Goal: Transaction & Acquisition: Obtain resource

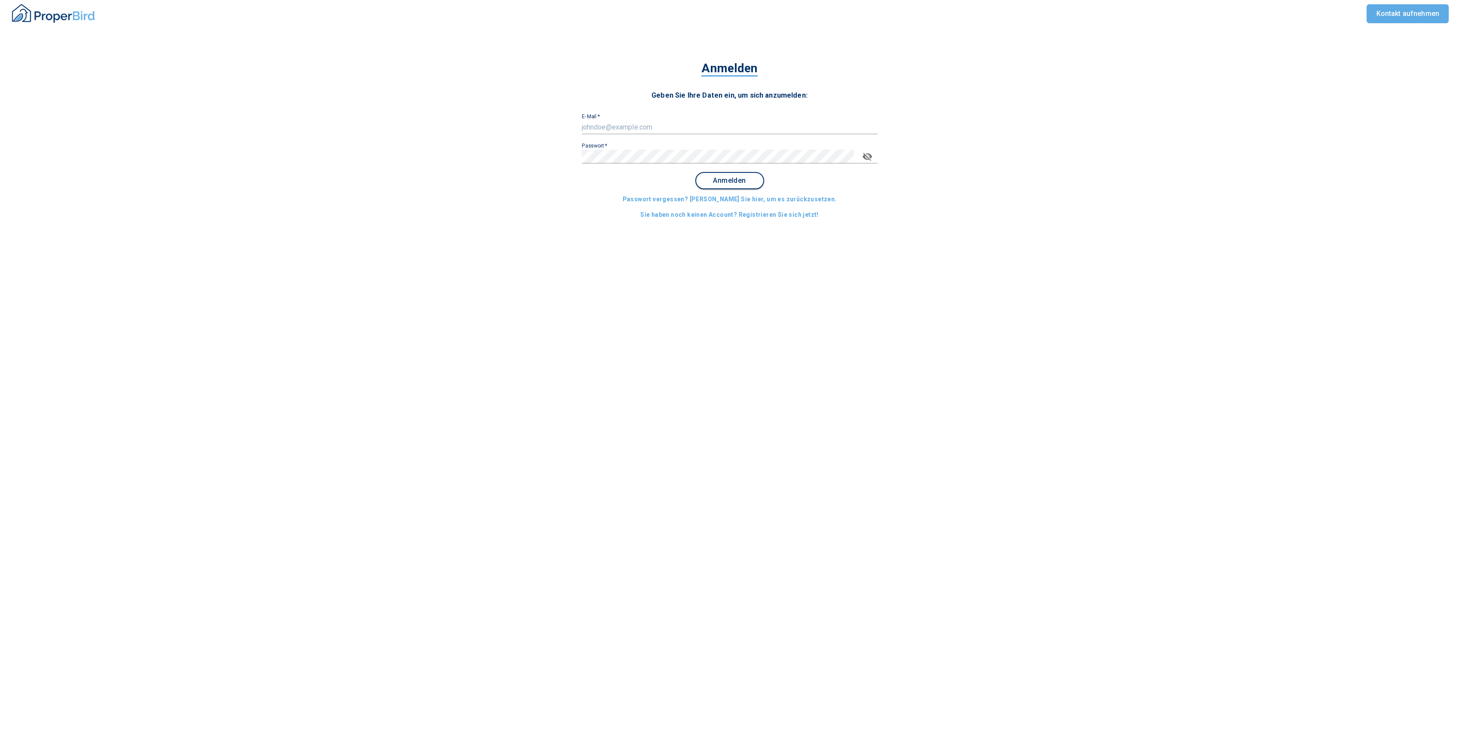
type input "[EMAIL_ADDRESS][DOMAIN_NAME]"
click at [729, 182] on span "Anmelden" at bounding box center [729, 181] width 53 height 8
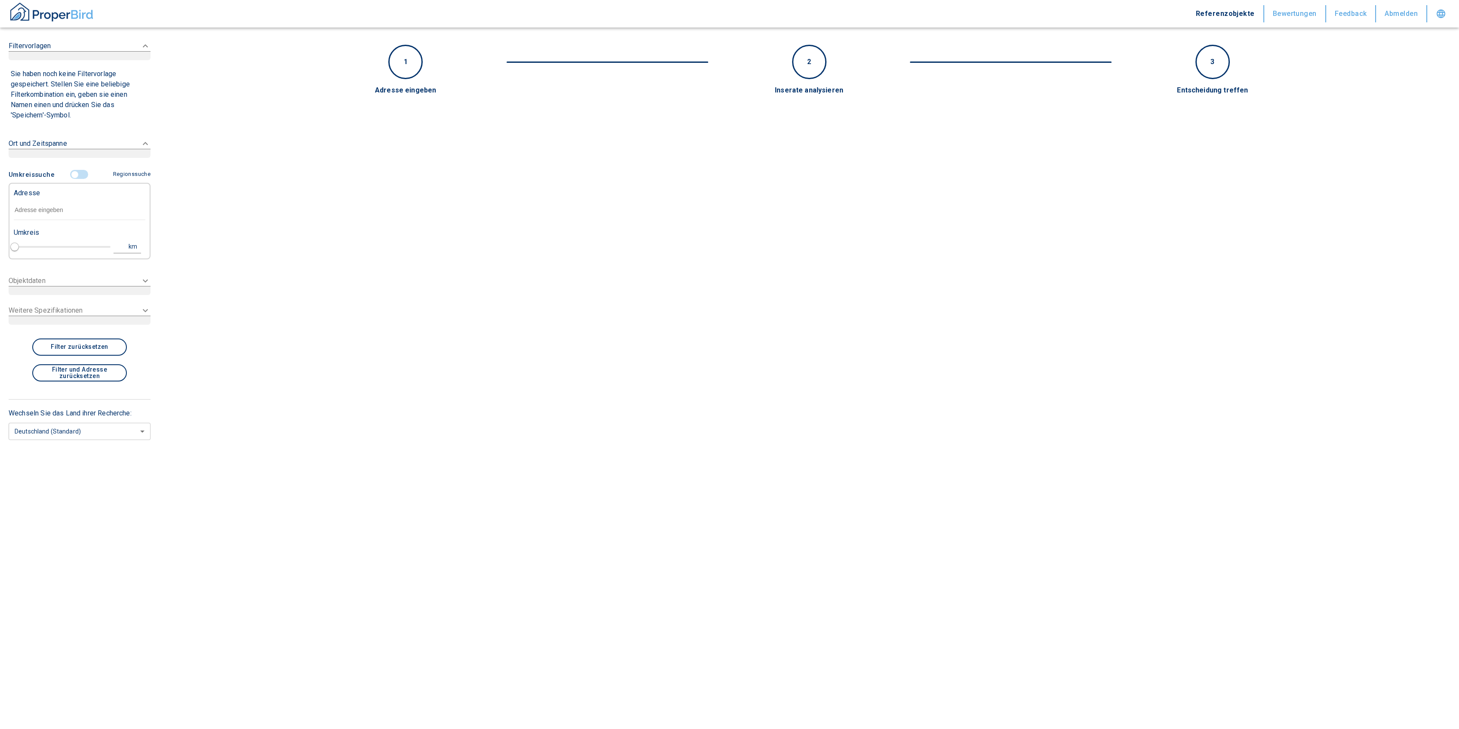
type input "2020"
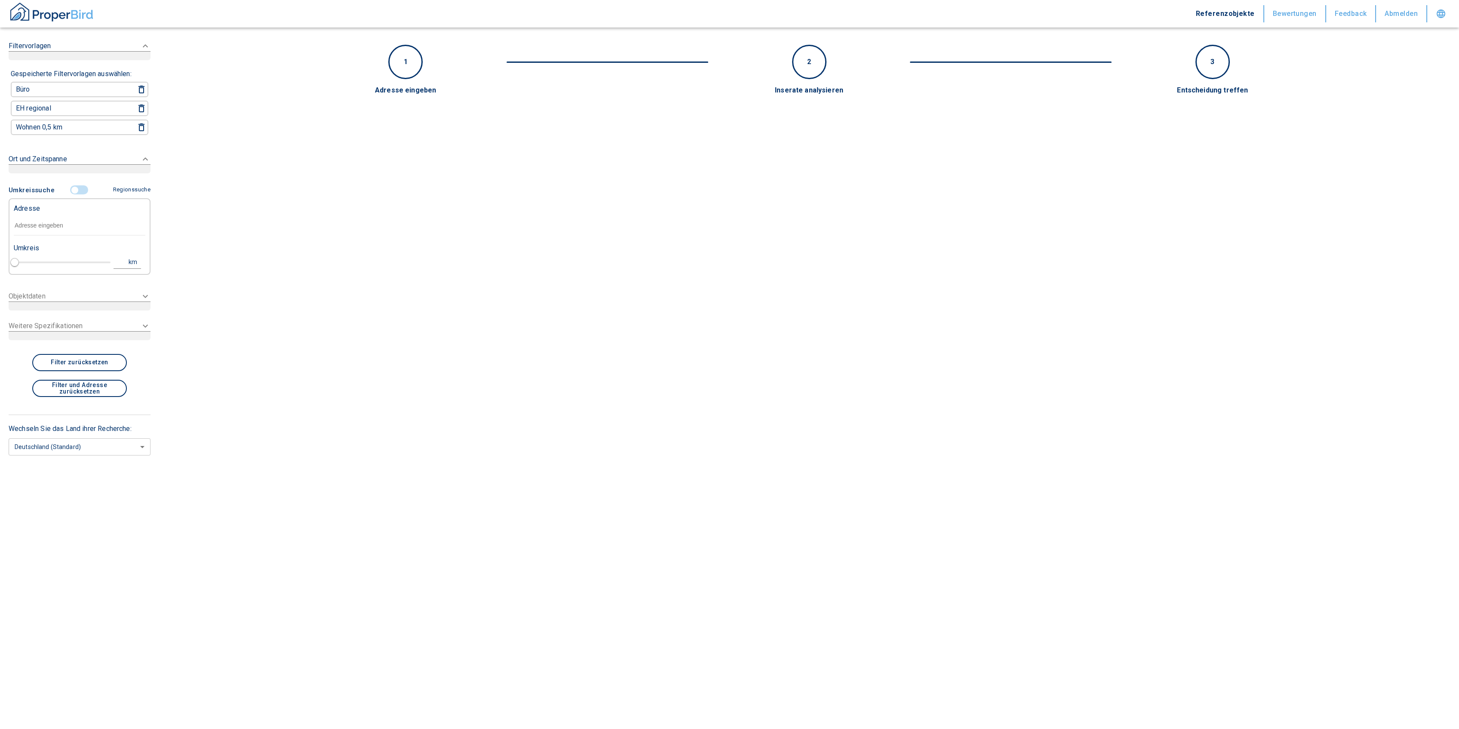
click at [52, 223] on input "text" at bounding box center [80, 226] width 132 height 20
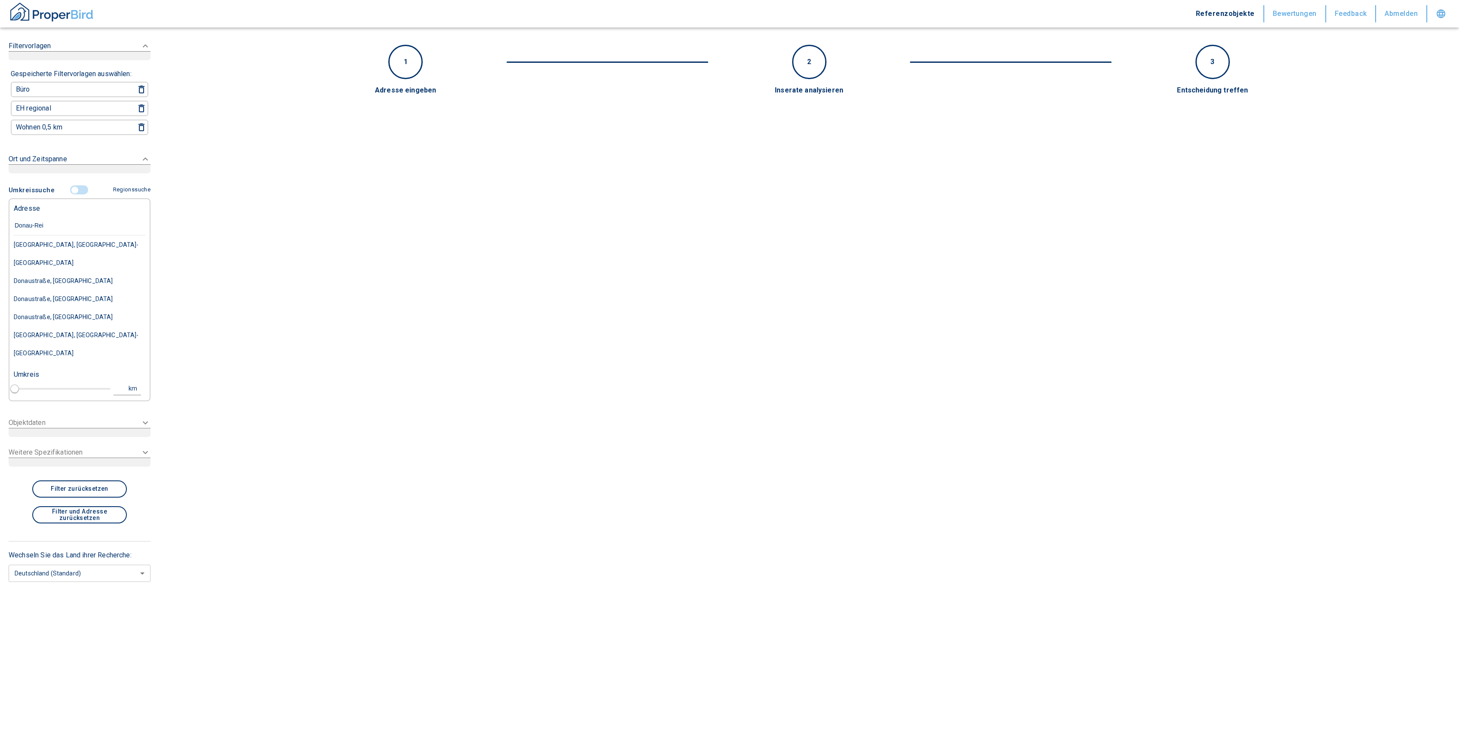
type input "Donau-Rei"
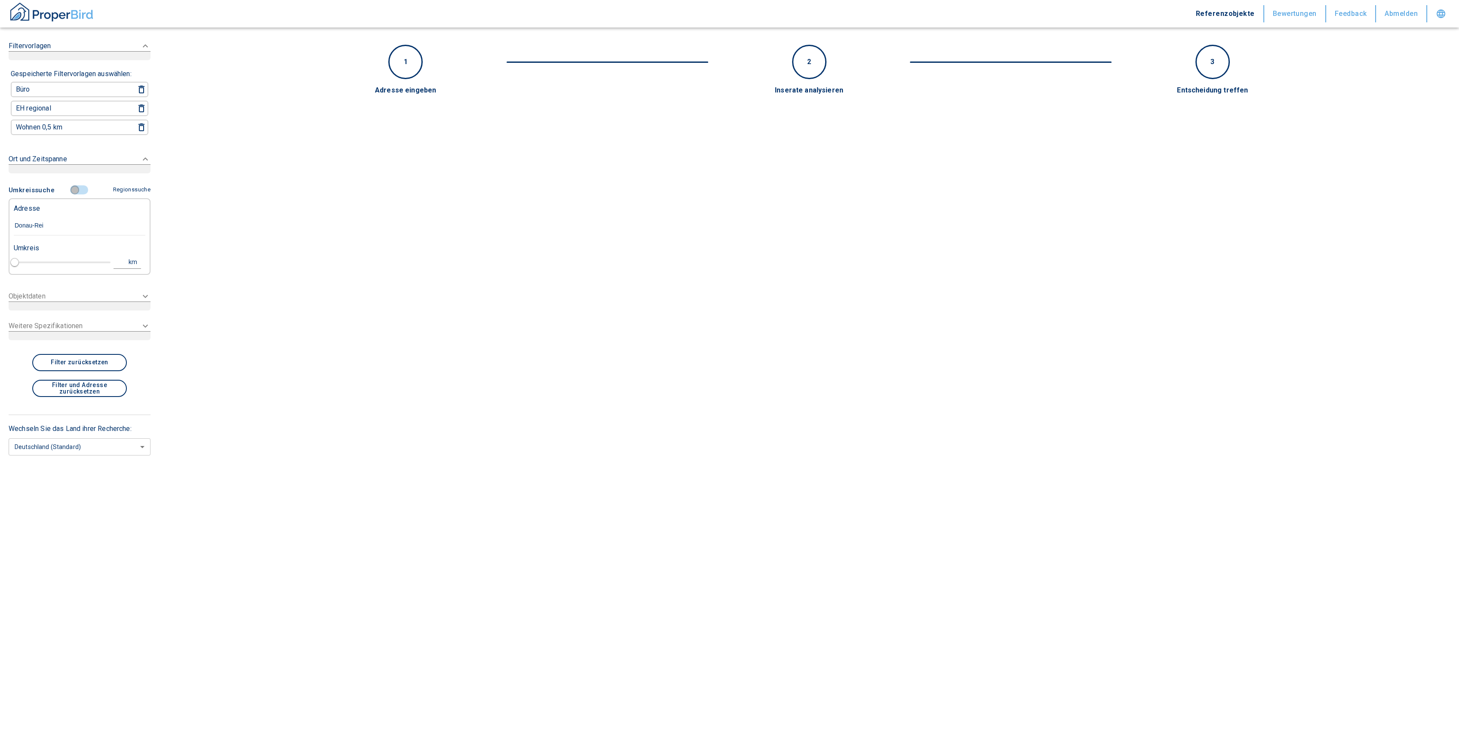
click at [87, 185] on input "controlled" at bounding box center [75, 189] width 26 height 9
click at [34, 231] on div at bounding box center [80, 226] width 132 height 15
click at [37, 225] on input "text" at bounding box center [80, 227] width 132 height 8
click at [96, 242] on li "Donau-Ries (Kreis)" at bounding box center [80, 245] width 132 height 15
type input "Donau-Ries"
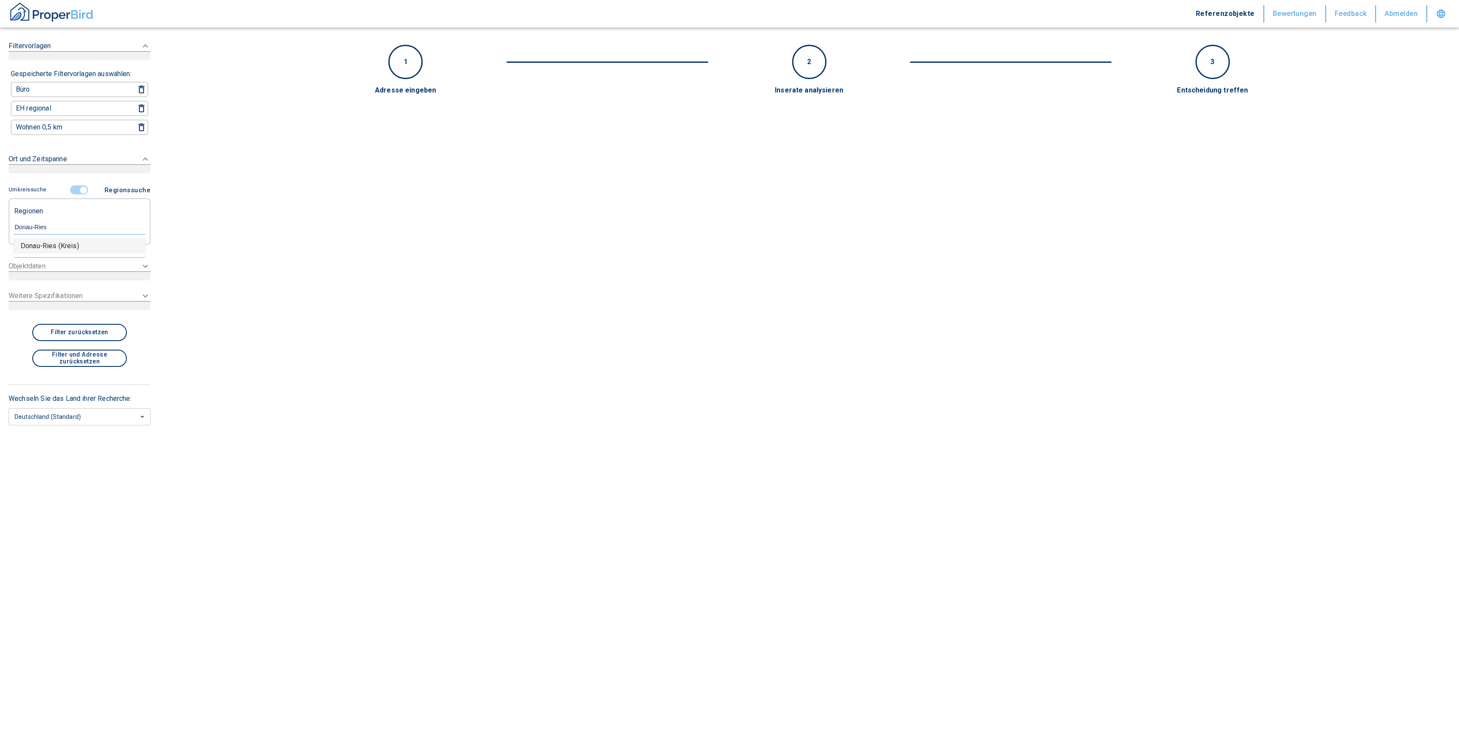
type input "2020"
type input "Donau-Ries (Kreis)"
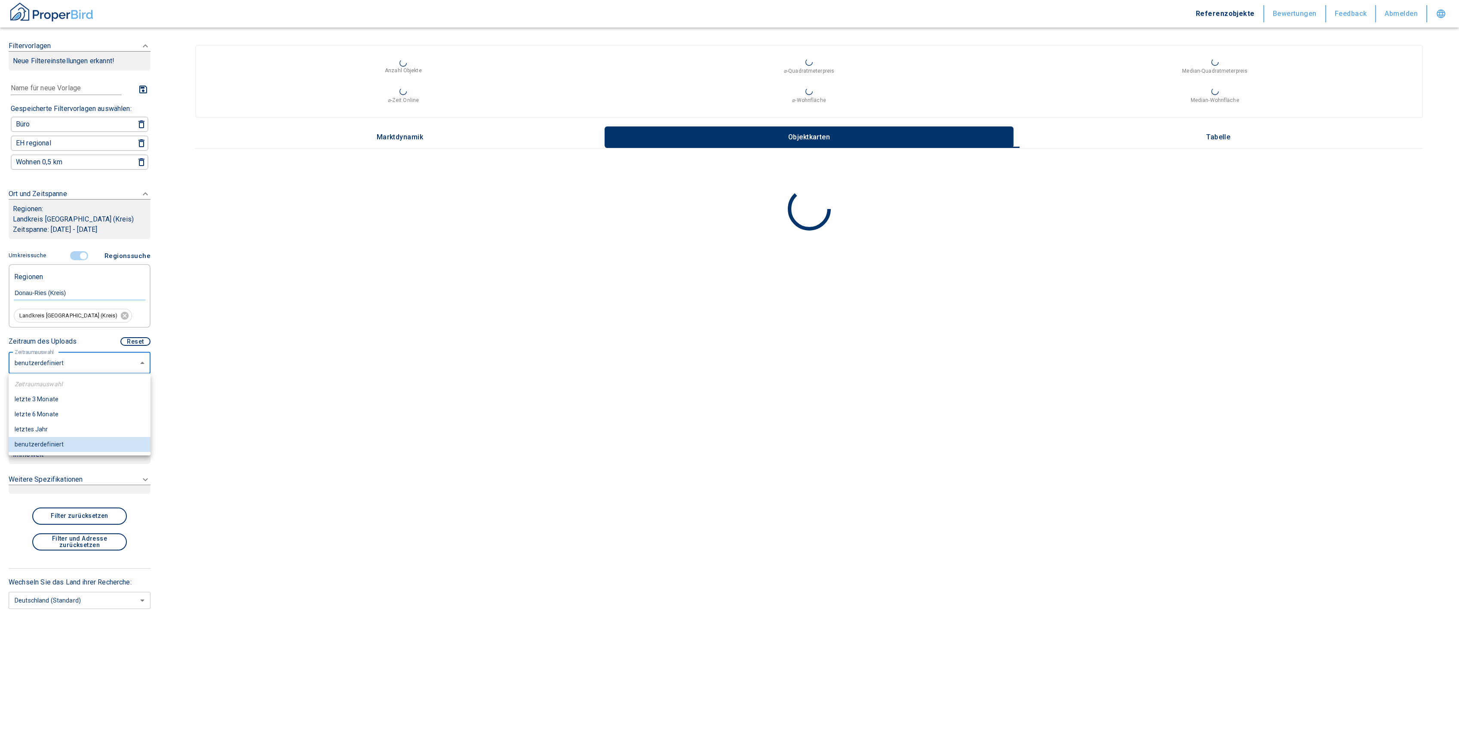
click at [24, 366] on body "Referenzobjekte Bewertungen Feedback Abmelden Filtervorlagen Neue Filtereinstel…" at bounding box center [729, 364] width 1459 height 729
click at [41, 412] on li "letzte 6 Monate" at bounding box center [80, 414] width 142 height 15
type input "2020"
type input "6"
click at [51, 364] on body "Referenzobjekte Bewertungen Feedback Abmelden Filtervorlagen Neue Filtereinstel…" at bounding box center [729, 364] width 1459 height 729
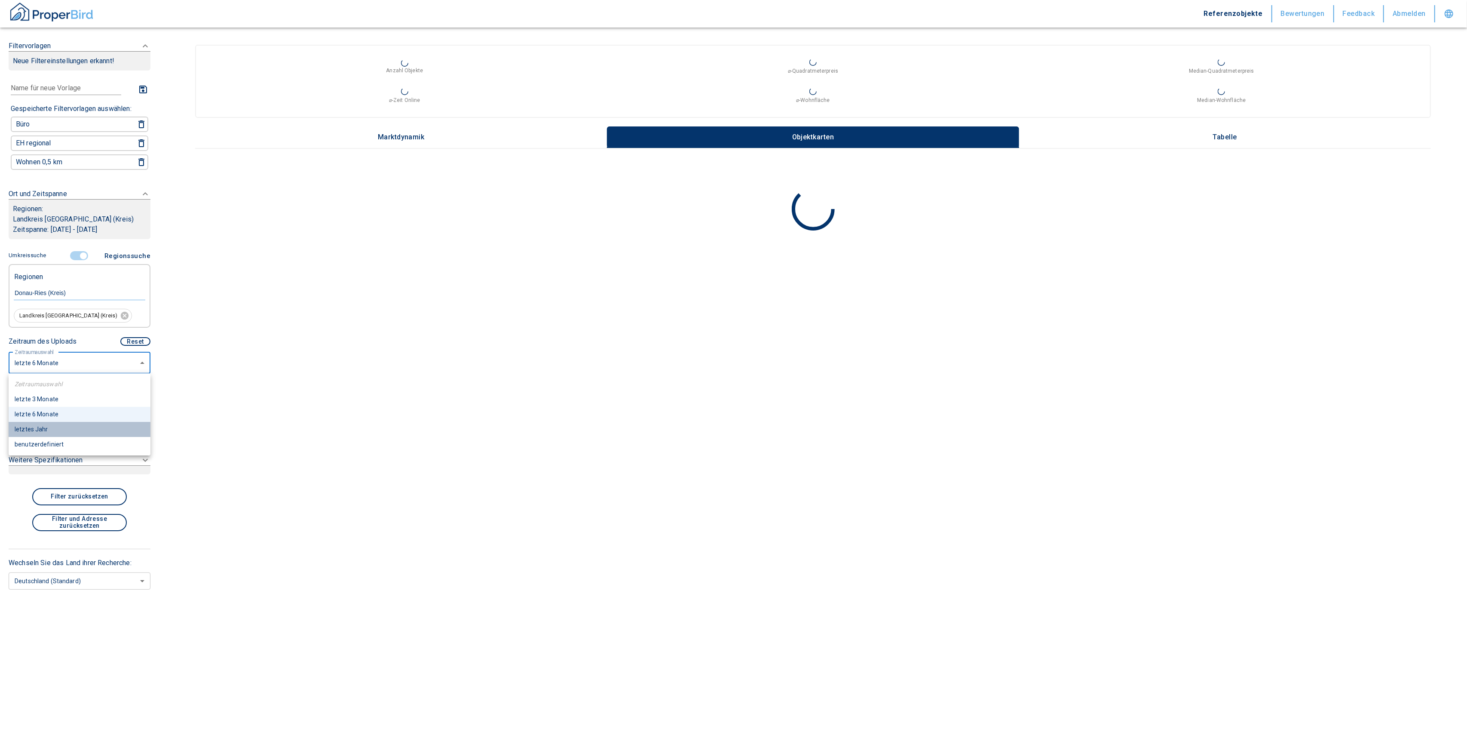
click at [37, 426] on li "letztes Jahr" at bounding box center [80, 429] width 142 height 15
type input "2020"
type input "12"
click at [47, 417] on div "Verkauf" at bounding box center [79, 414] width 133 height 10
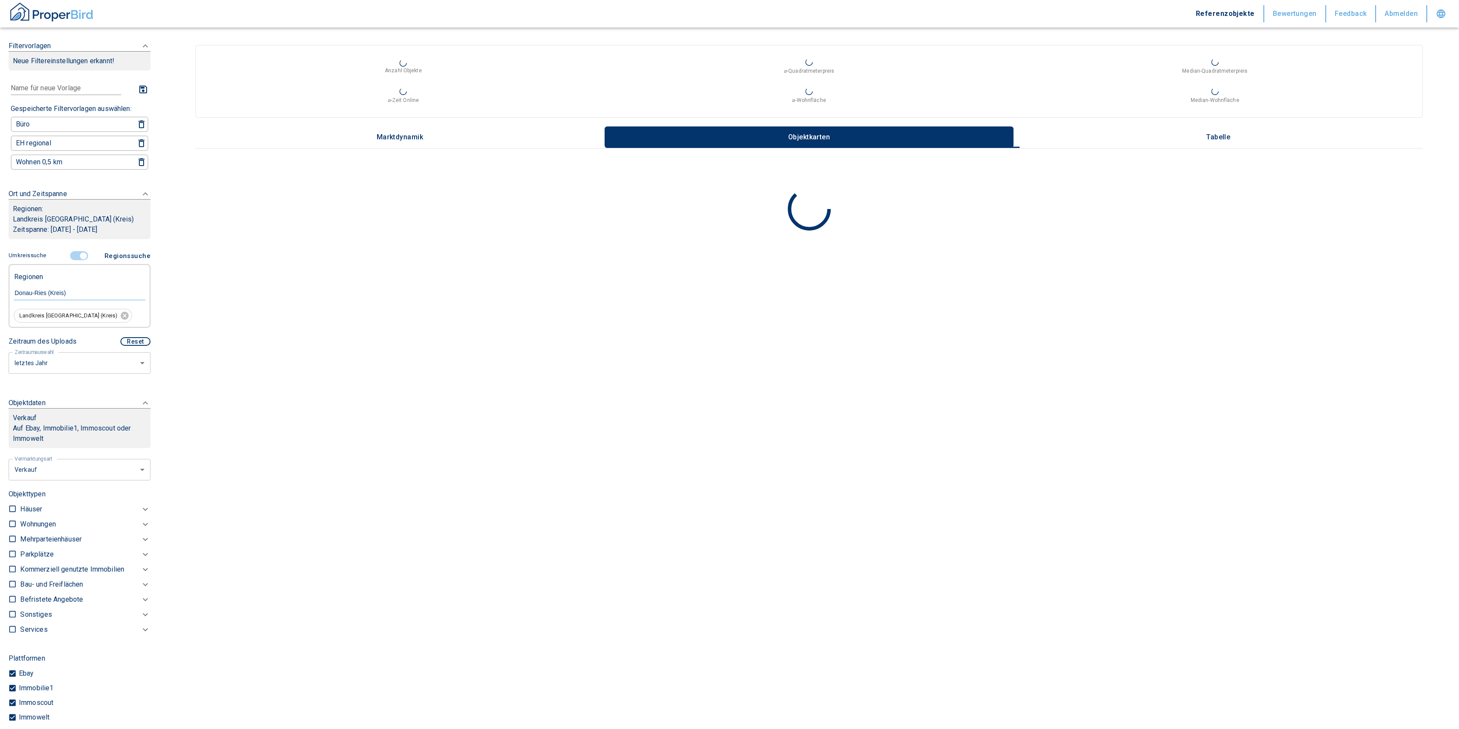
type input "2020"
click at [53, 473] on body "Referenzobjekte Bewertungen Feedback Abmelden Filtervorlagen Neue Filtereinstel…" at bounding box center [729, 364] width 1459 height 729
click at [31, 519] on li "Vermietung" at bounding box center [76, 520] width 138 height 15
type input "rent"
type input "2020"
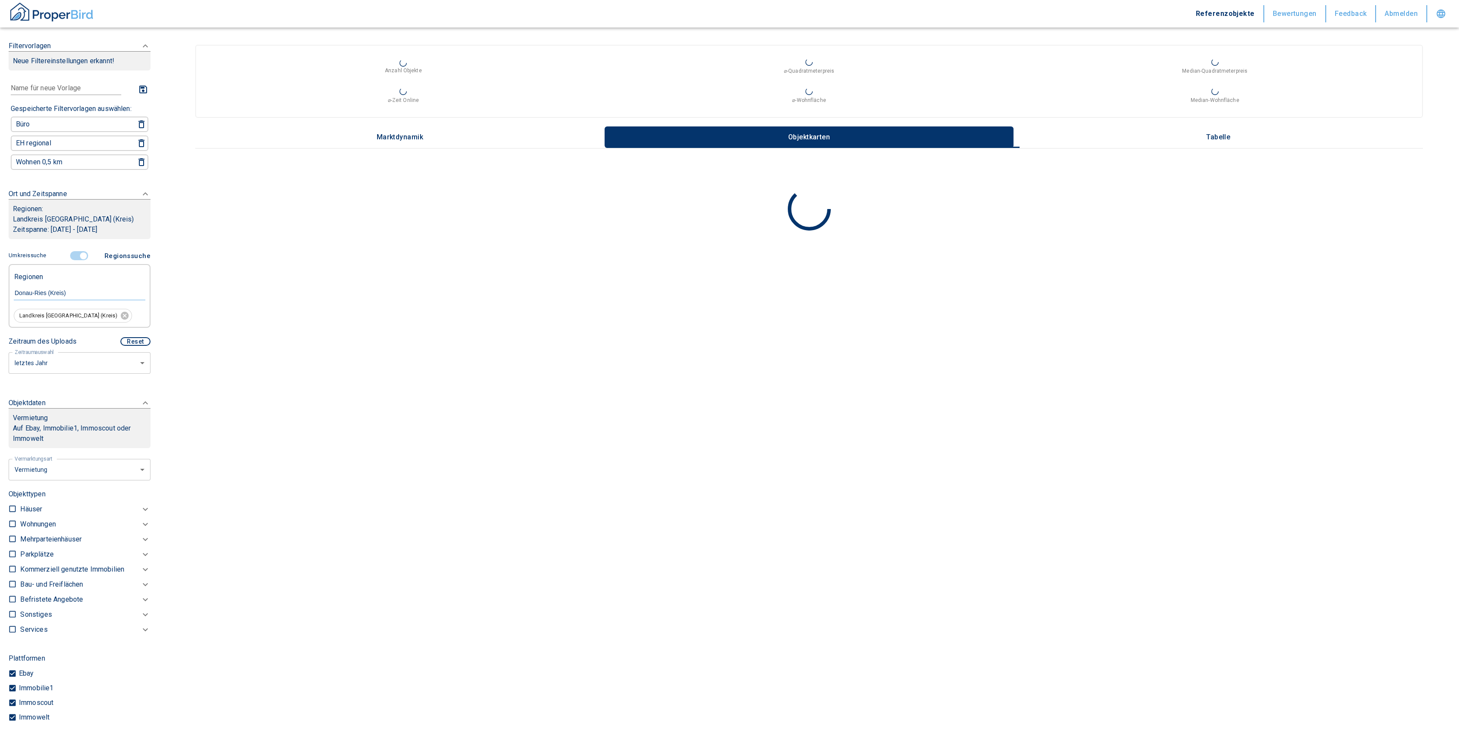
click at [55, 529] on p "Kommerziell genutzte Immobilien" at bounding box center [37, 524] width 35 height 10
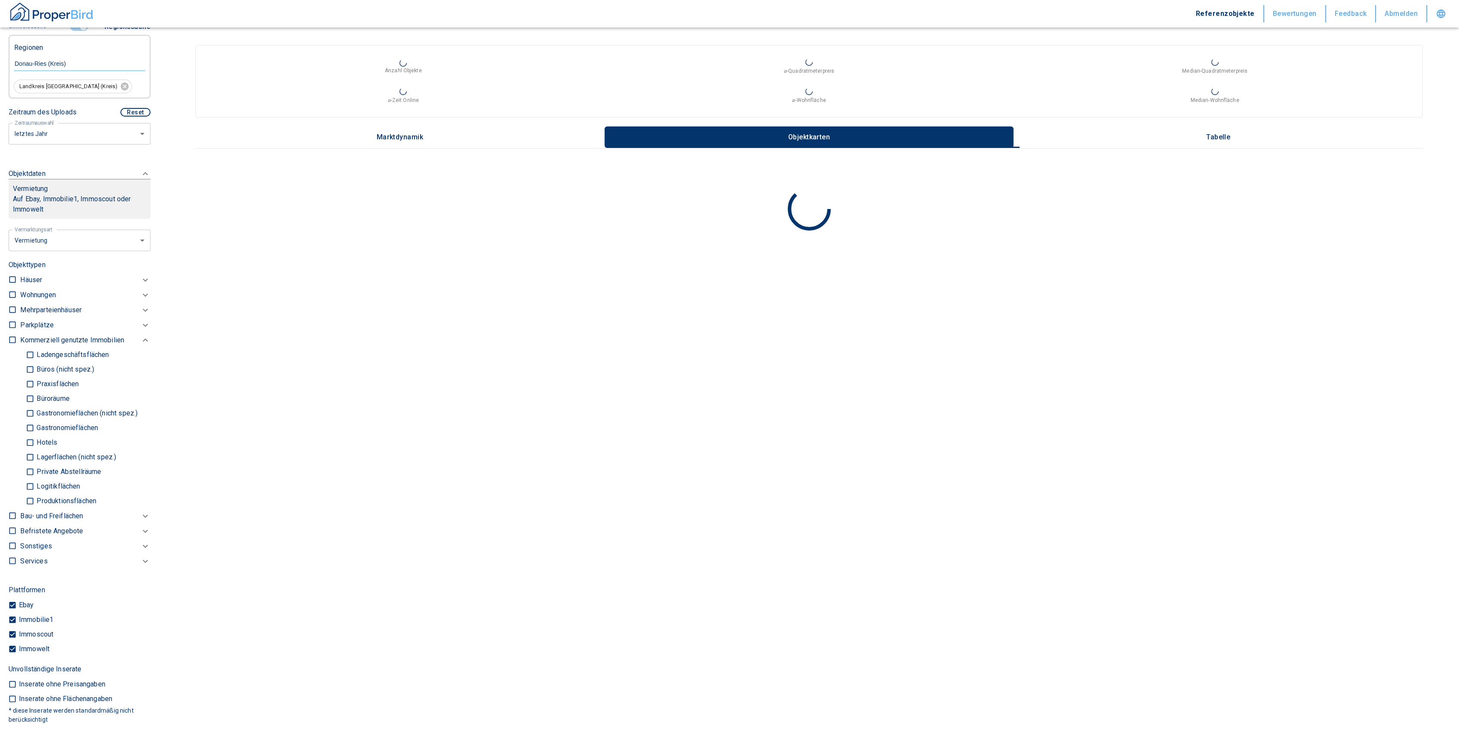
scroll to position [458, 0]
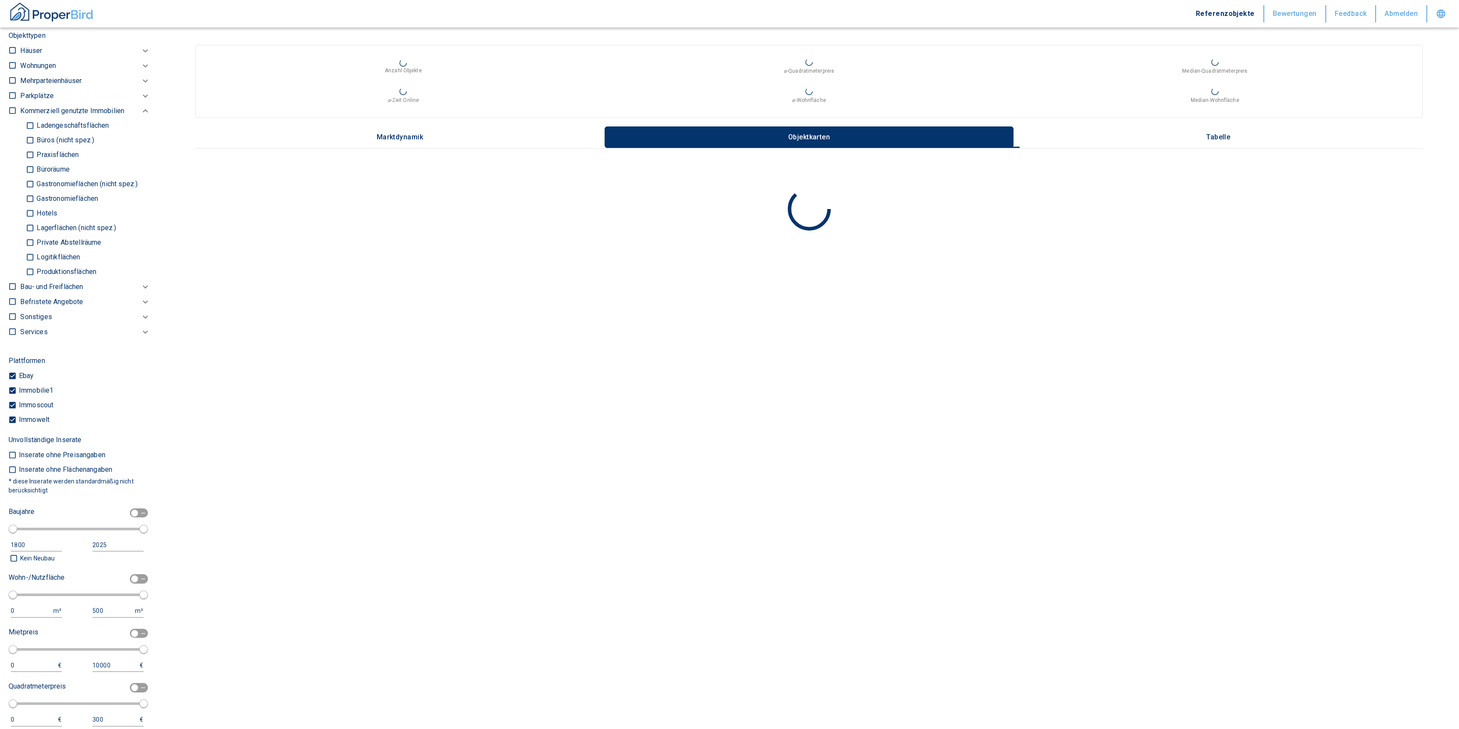
click at [34, 138] on p "Büros (nicht spez.)" at bounding box center [64, 140] width 60 height 7
click at [34, 138] on input "Büros (nicht spez.)" at bounding box center [30, 140] width 9 height 15
checkbox input "true"
type input "2020"
click at [28, 166] on input "Praxisflächen" at bounding box center [30, 165] width 9 height 15
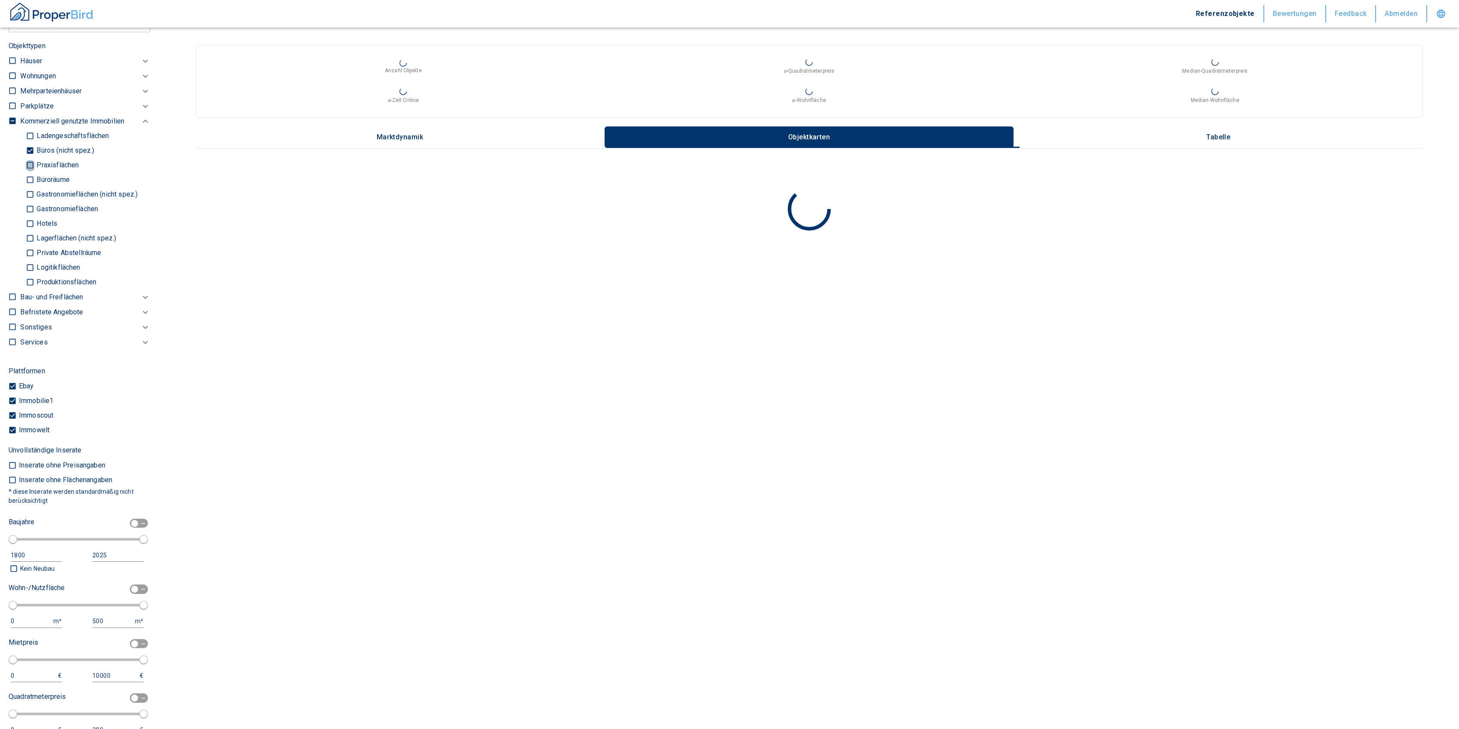
checkbox input "true"
type input "2020"
click at [28, 179] on input "Büroräume" at bounding box center [30, 179] width 9 height 15
checkbox input "true"
type input "2020"
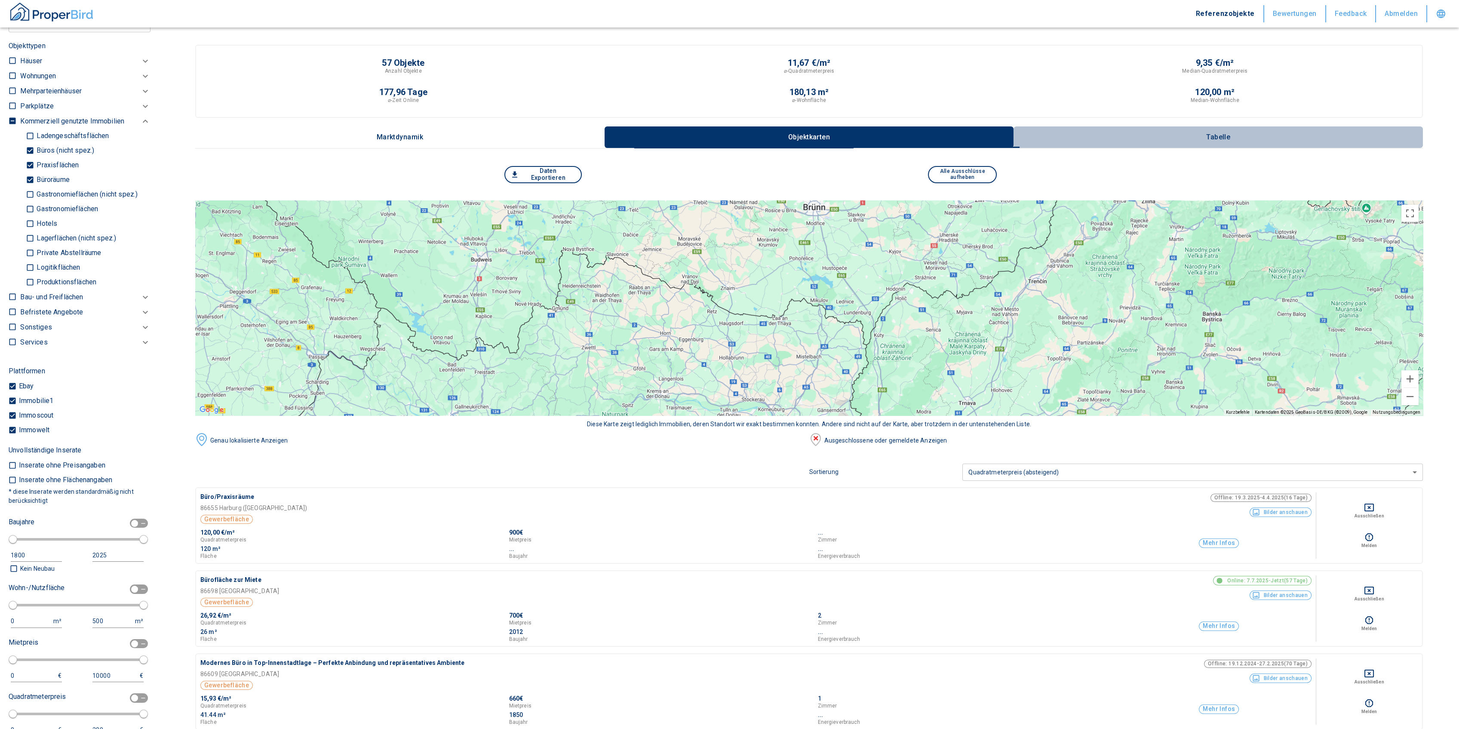
click at [1231, 133] on p "Tabelle" at bounding box center [1217, 137] width 43 height 8
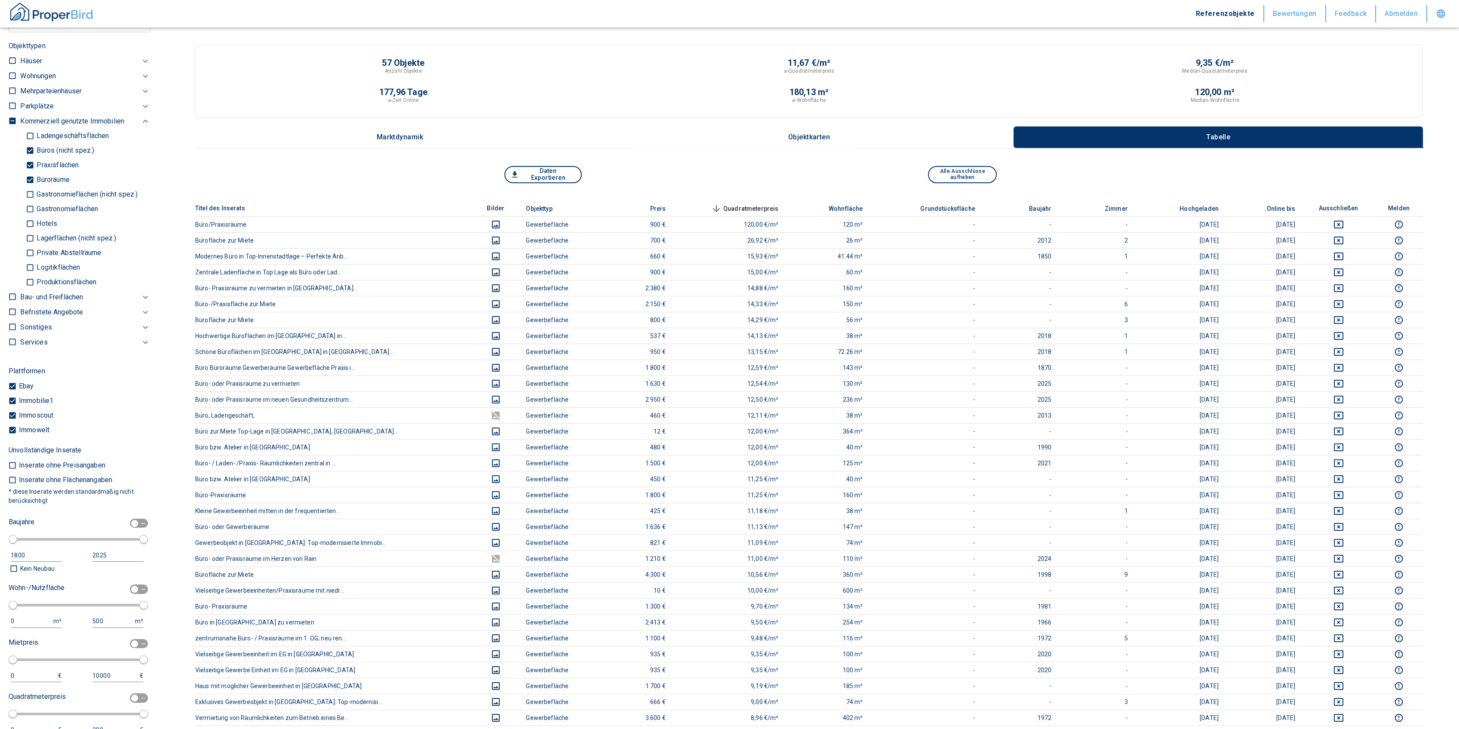
scroll to position [688, 0]
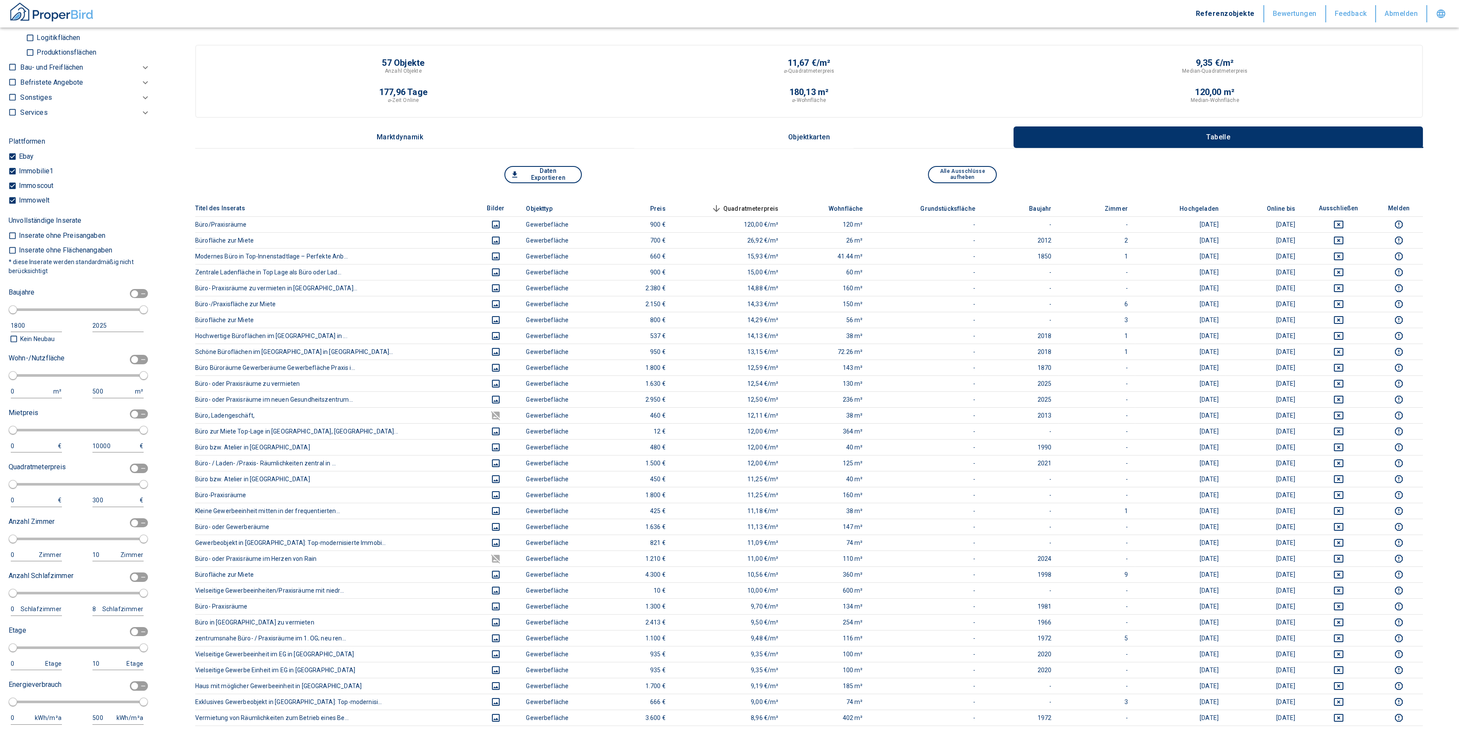
click at [24, 388] on div "0 m²" at bounding box center [38, 391] width 55 height 13
drag, startPoint x: 125, startPoint y: 355, endPoint x: 56, endPoint y: 376, distance: 71.5
click at [125, 355] on input "checkbox" at bounding box center [135, 359] width 26 height 9
checkbox input "true"
type input "2020"
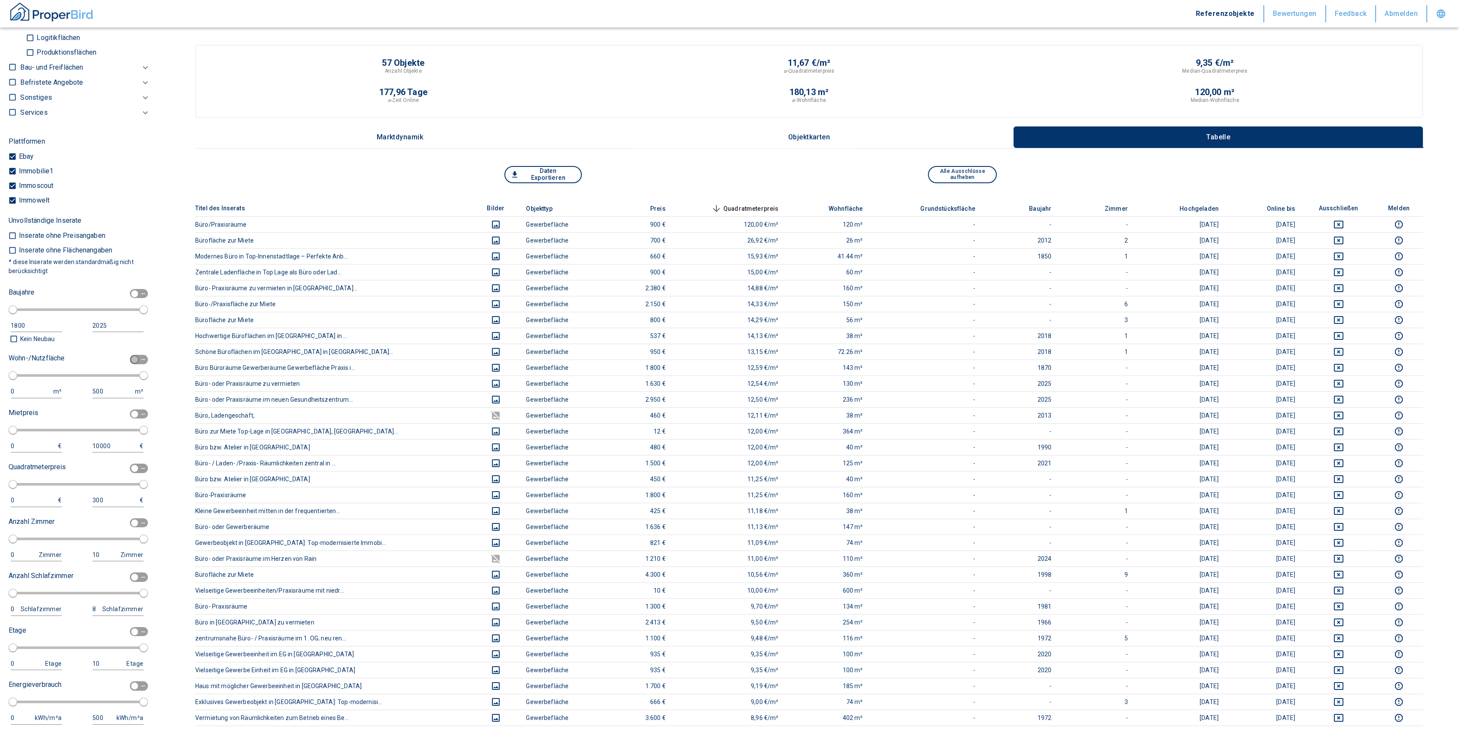
type input "50"
type input "150"
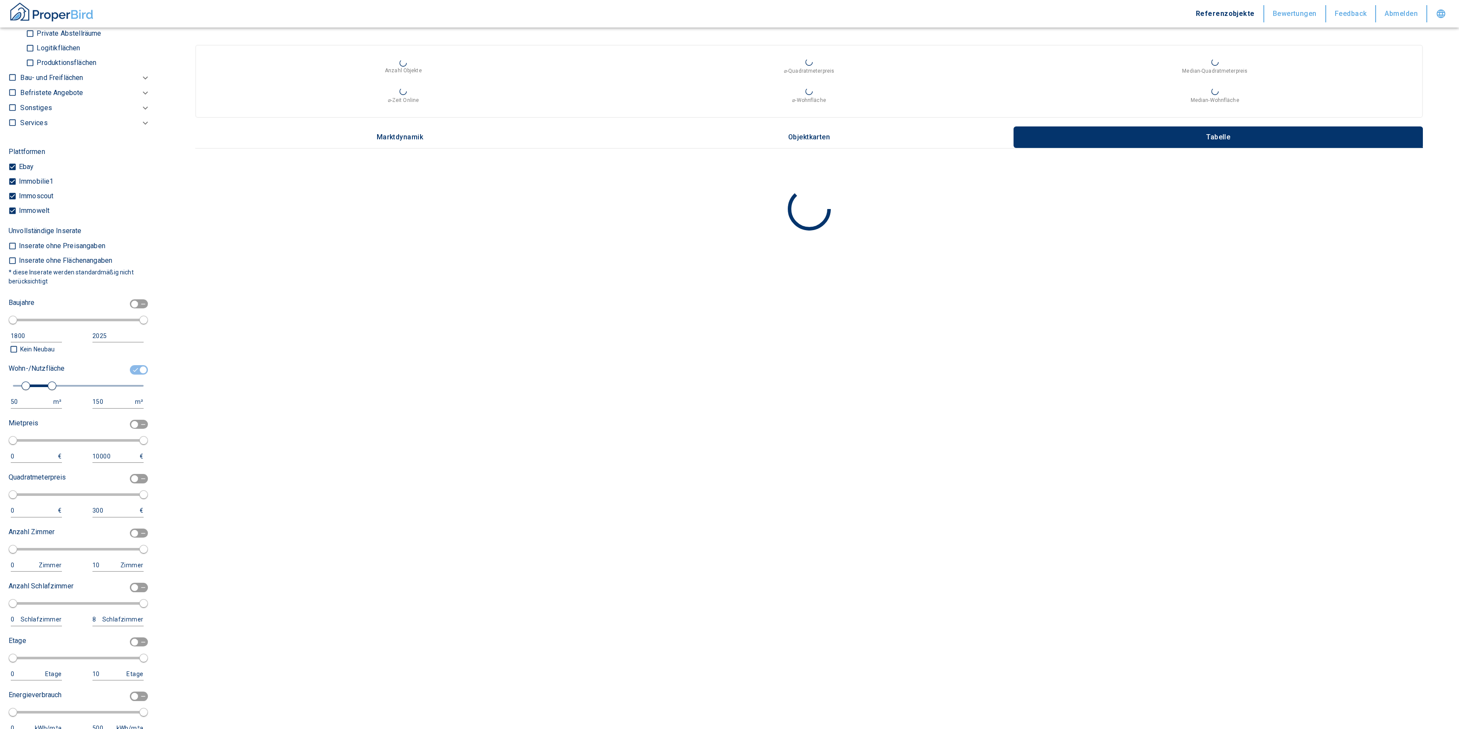
click at [23, 394] on div "Wohn-/Nutzfläche 50 m² 150 m²" at bounding box center [76, 385] width 135 height 47
type input "2020"
click at [18, 397] on div "50" at bounding box center [28, 401] width 34 height 11
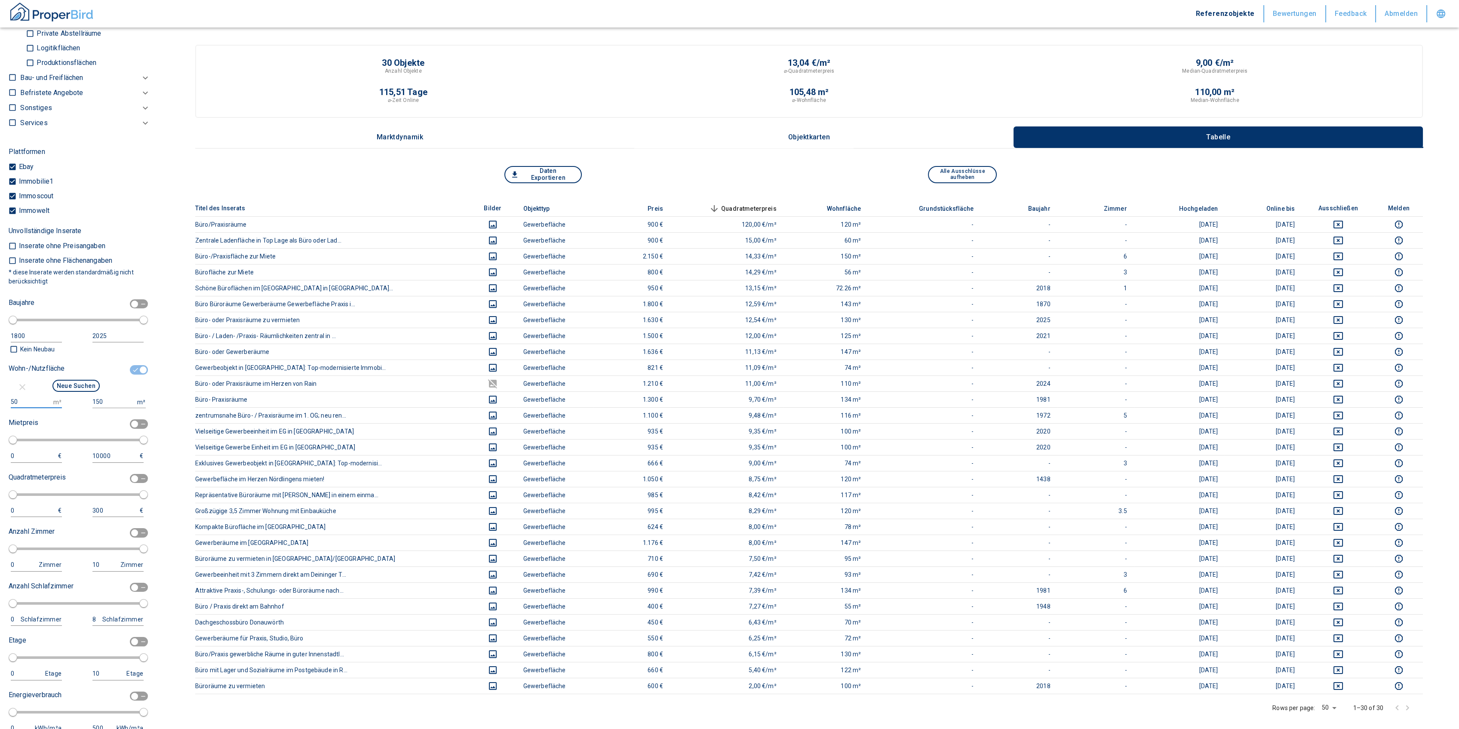
drag, startPoint x: 19, startPoint y: 397, endPoint x: -1, endPoint y: 399, distance: 19.8
click at [0, 399] on html "Referenzobjekte Bewertungen Feedback Abmelden Filtervorlagen Neue Filtereinstel…" at bounding box center [729, 495] width 1459 height 990
type input "4"
type input "75"
click at [99, 401] on input "150" at bounding box center [112, 402] width 41 height 12
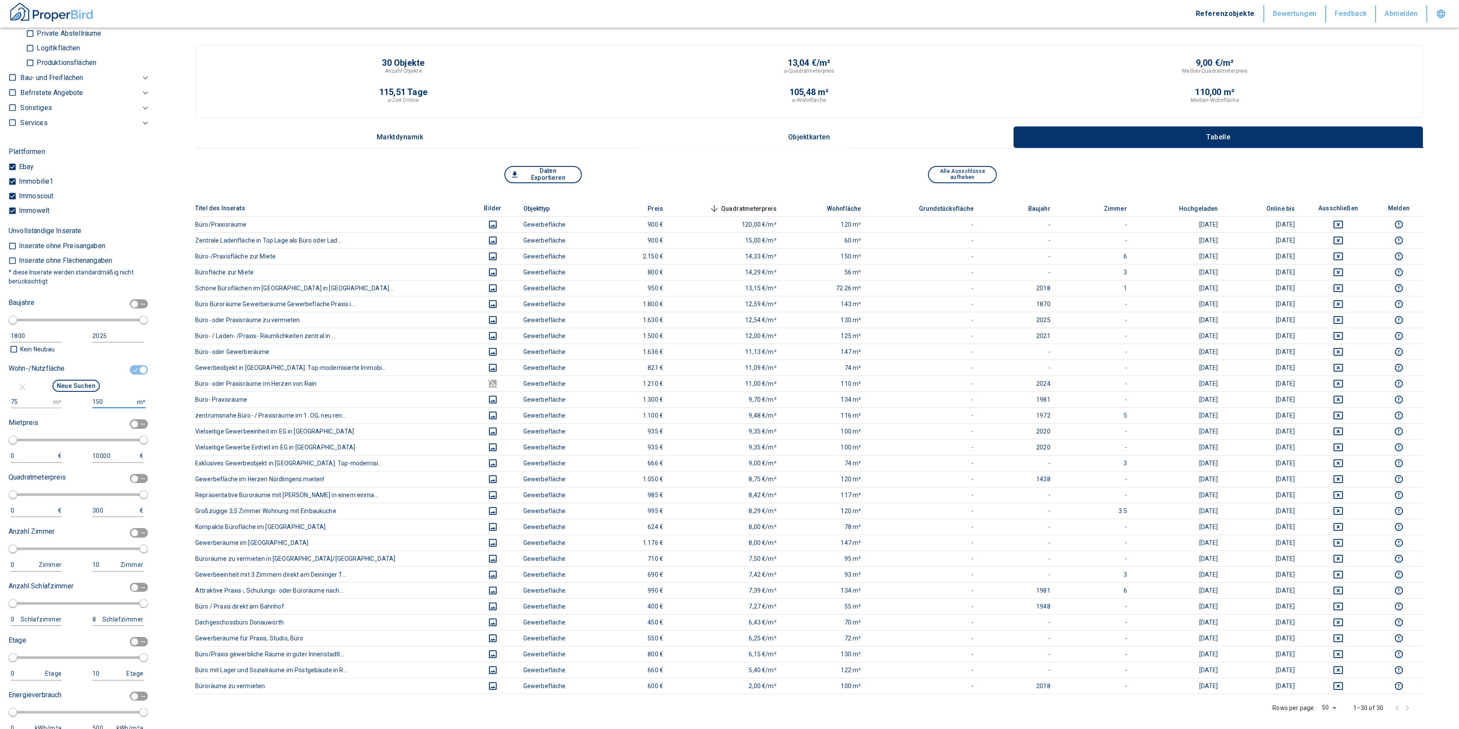
type input "1500000"
click at [82, 383] on button "Neue Suchen" at bounding box center [75, 386] width 47 height 12
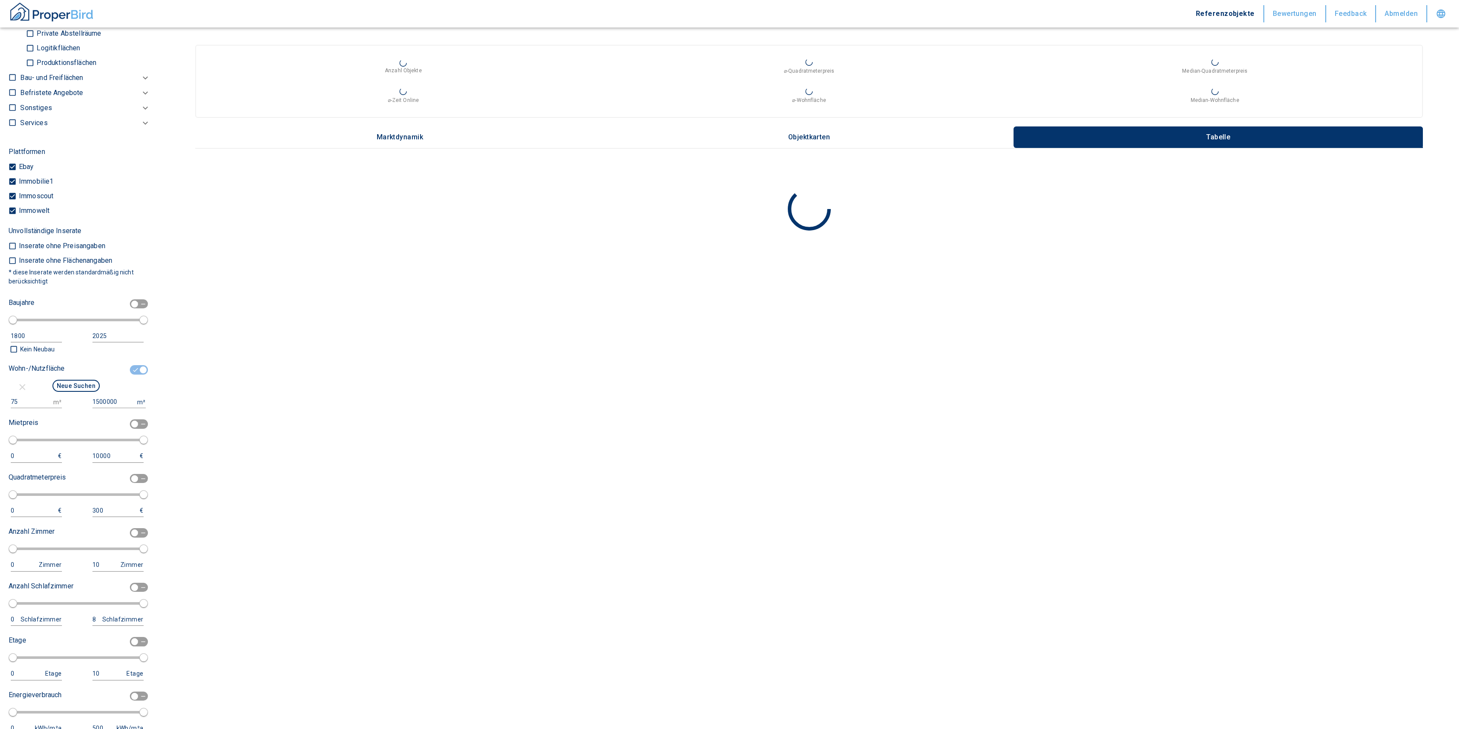
type input "2020"
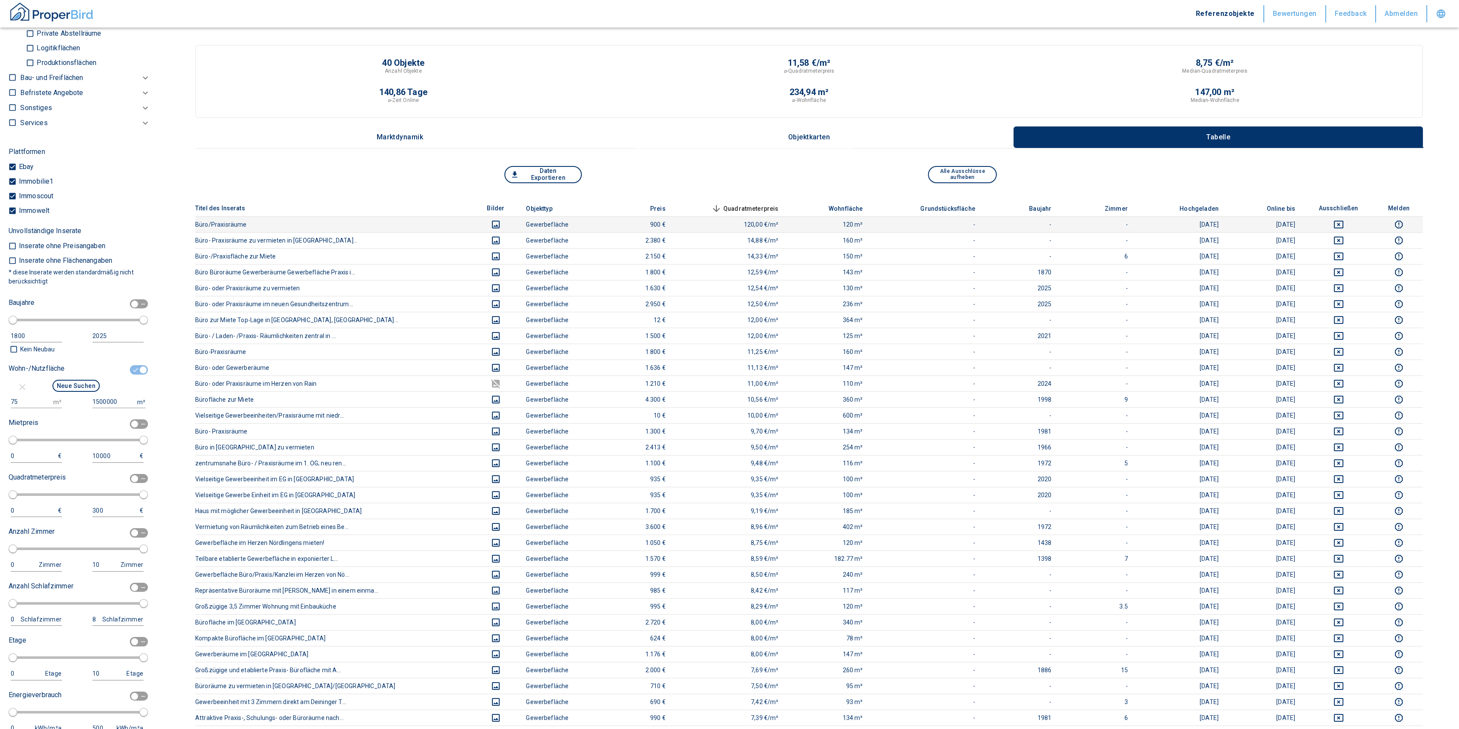
click at [1341, 227] on icon "deselect this listing" at bounding box center [1338, 224] width 10 height 10
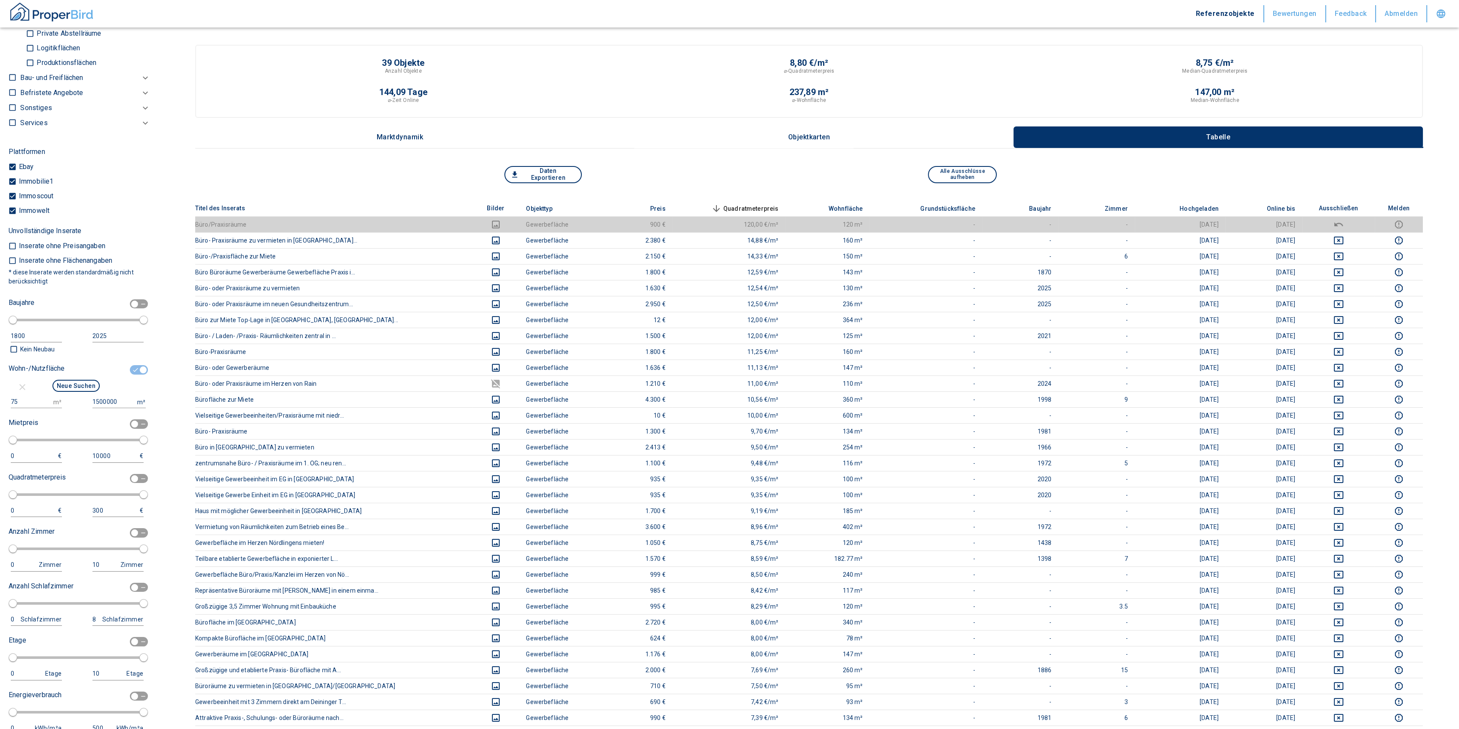
click at [729, 213] on span "Quadratmeterpreis sorted descending" at bounding box center [743, 208] width 69 height 10
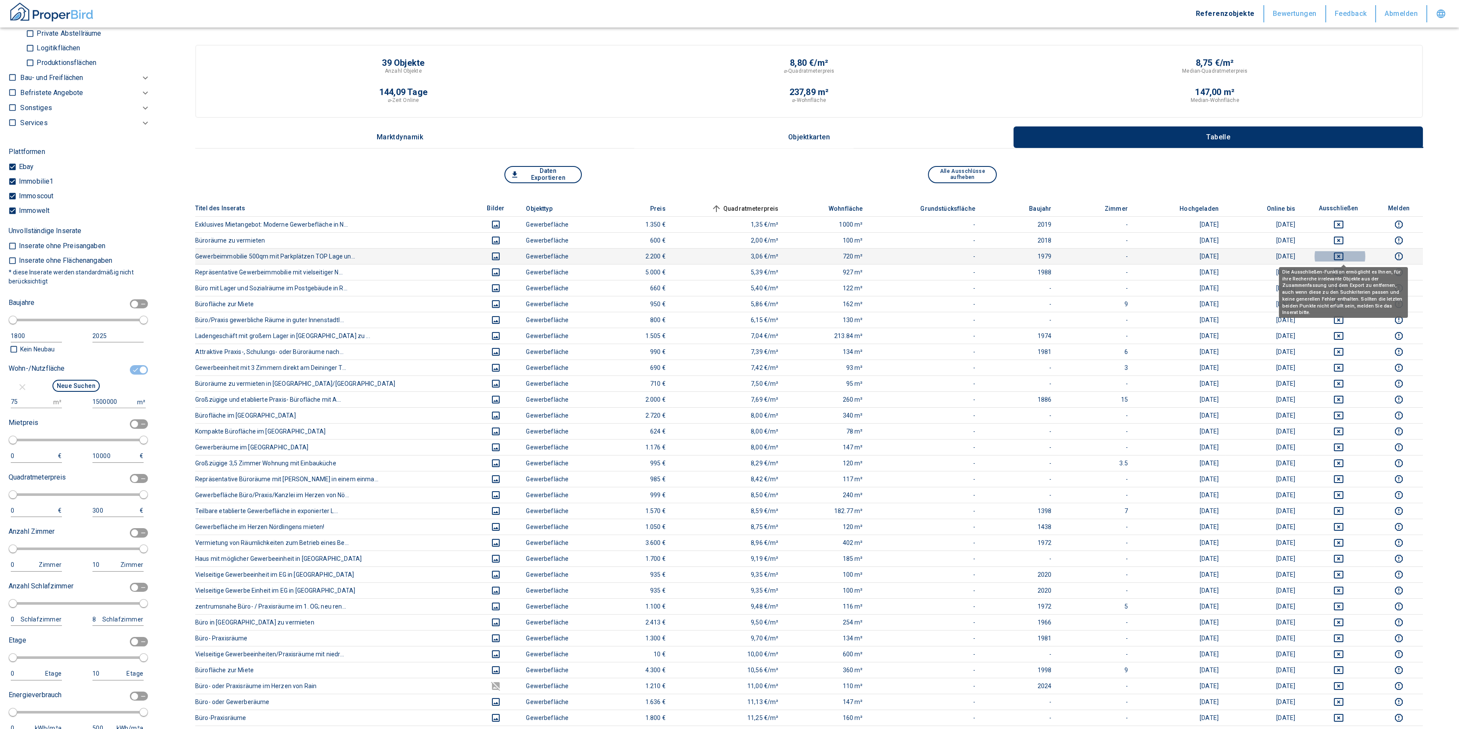
click at [1337, 257] on button "deselect this listing" at bounding box center [1338, 256] width 59 height 10
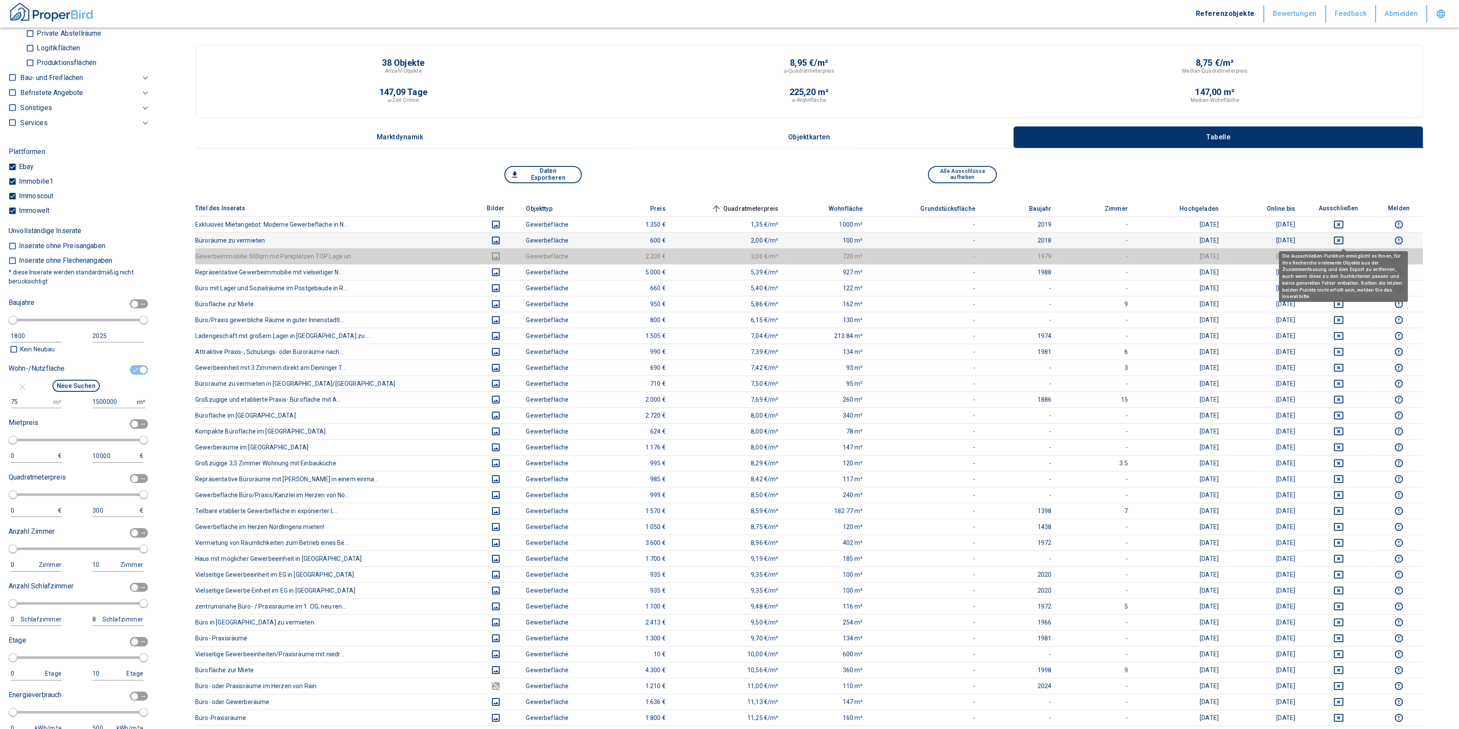
click at [1342, 236] on icon "deselect this listing" at bounding box center [1338, 240] width 9 height 8
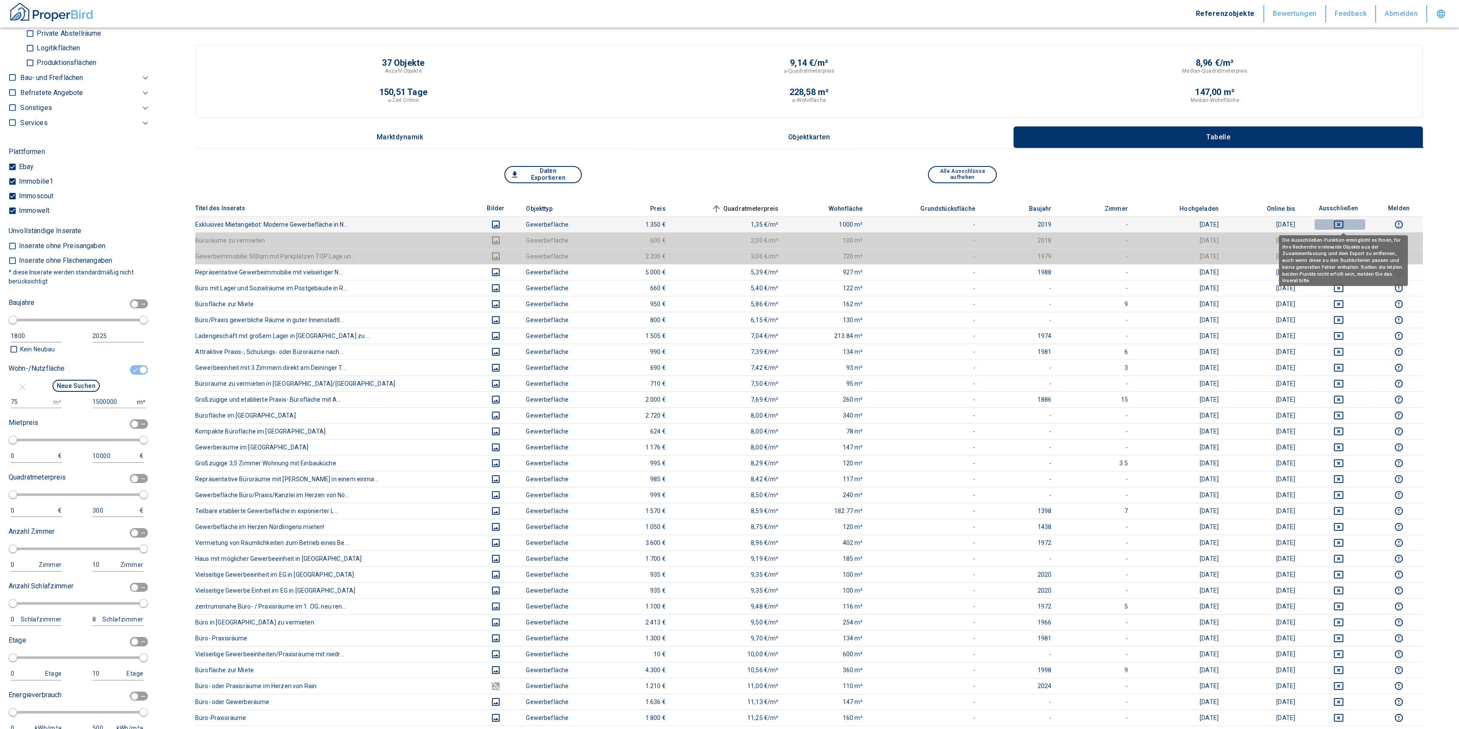
click at [1341, 219] on icon "deselect this listing" at bounding box center [1338, 224] width 10 height 10
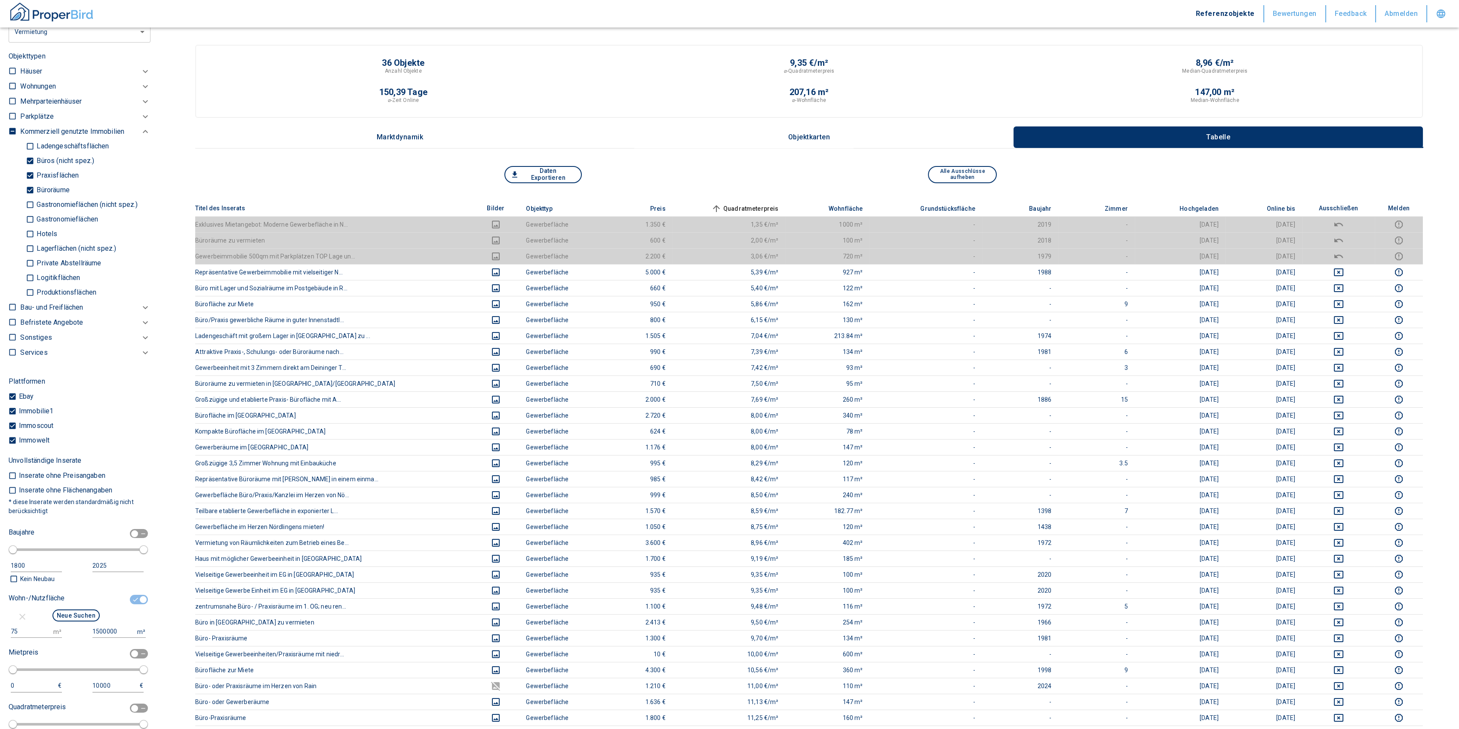
scroll to position [229, 0]
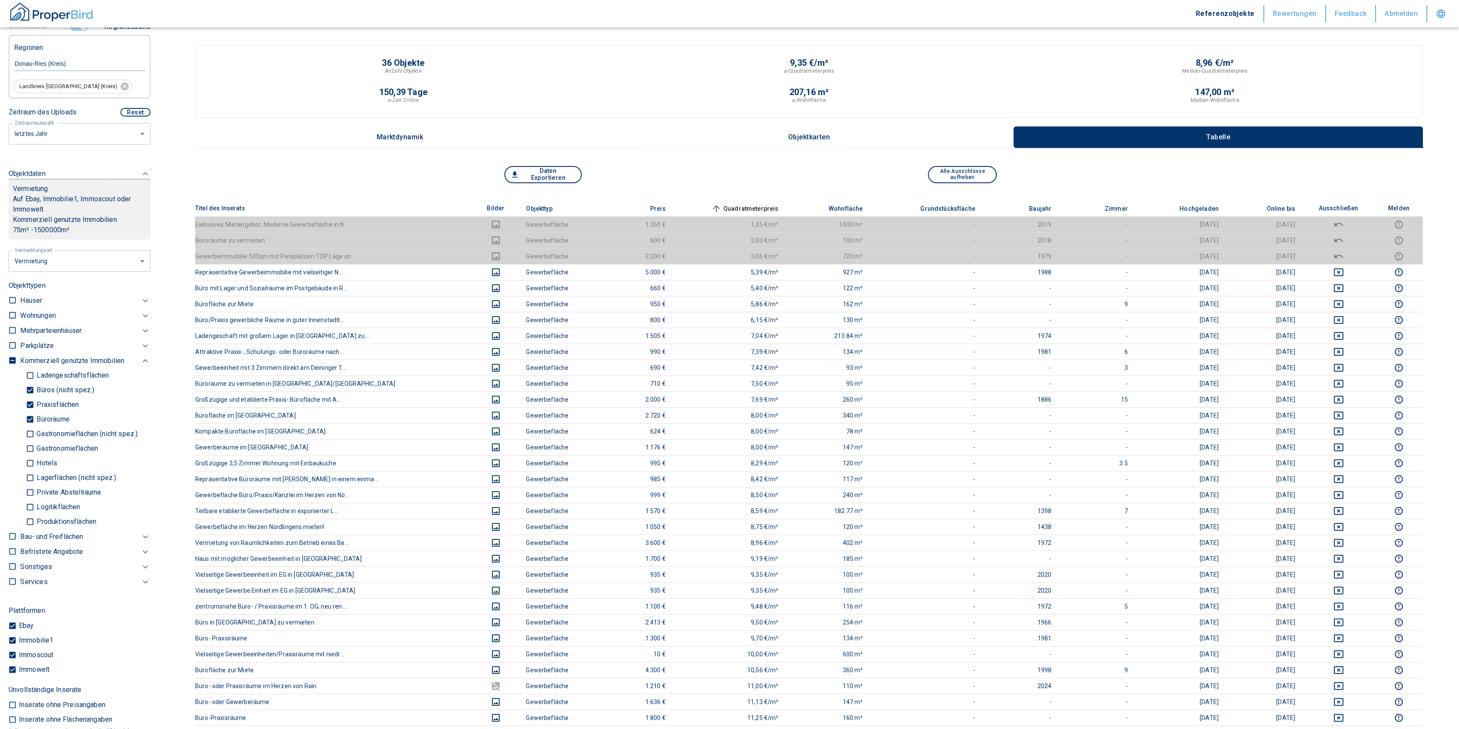
click at [740, 208] on span "Quadratmeterpreis sorted ascending" at bounding box center [743, 208] width 69 height 10
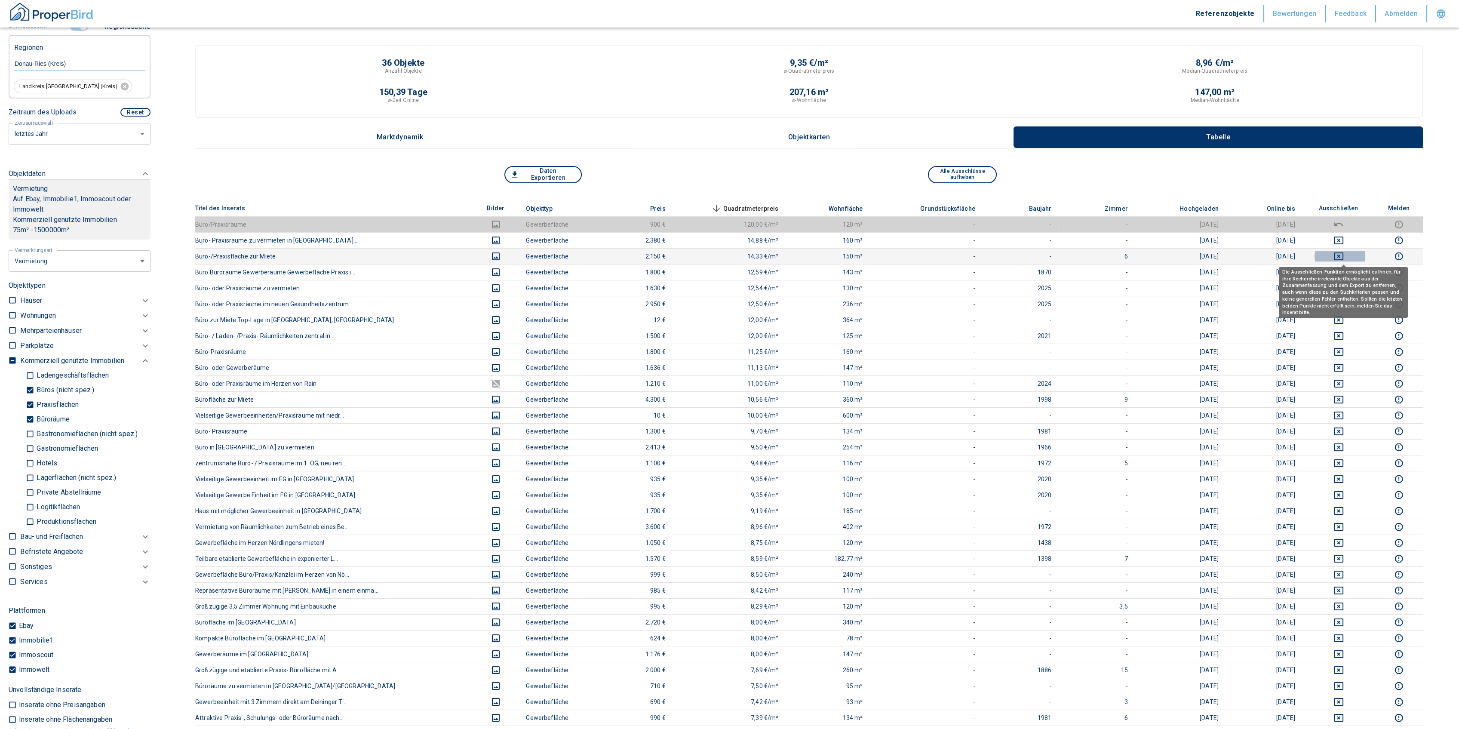
click at [1341, 257] on icon "deselect this listing" at bounding box center [1338, 256] width 10 height 10
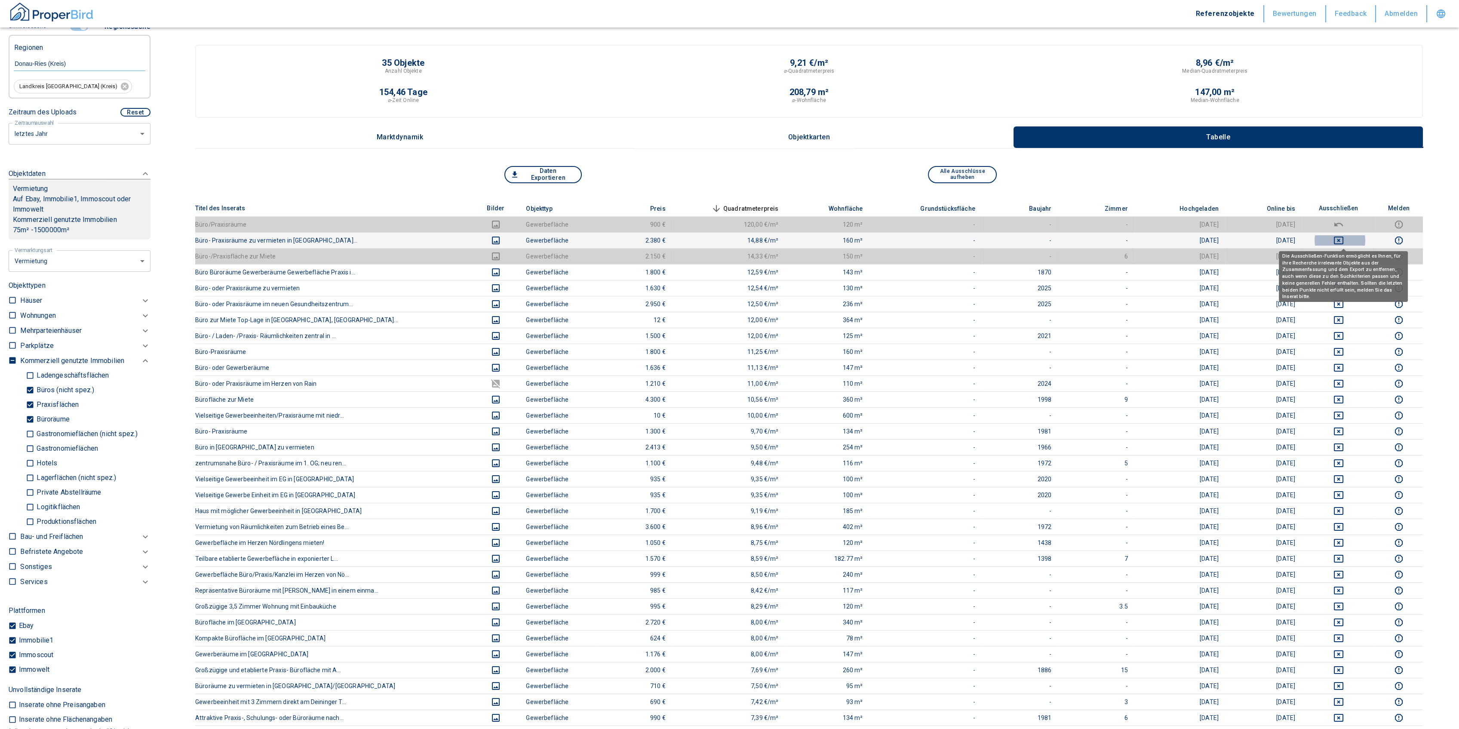
click at [1343, 239] on icon "deselect this listing" at bounding box center [1338, 240] width 9 height 8
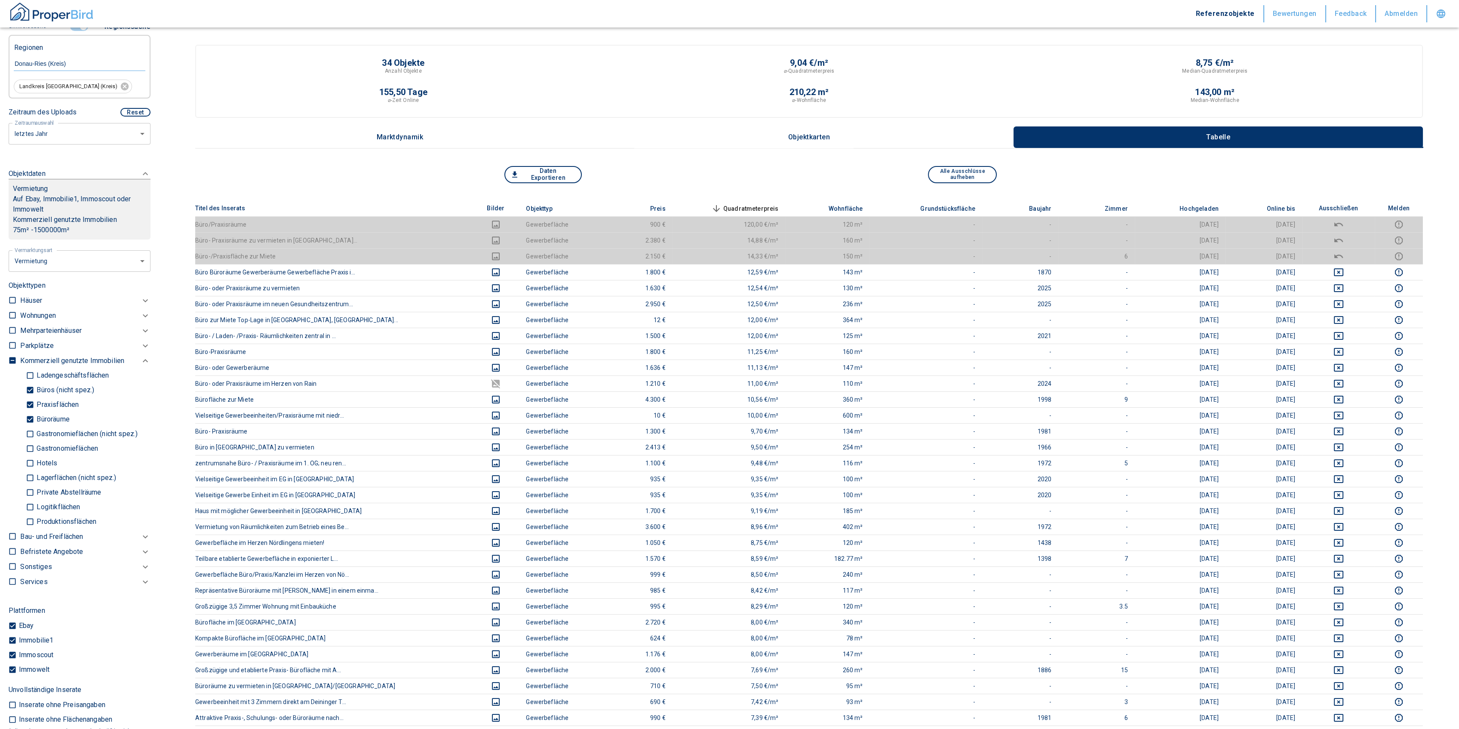
drag, startPoint x: 28, startPoint y: 389, endPoint x: 29, endPoint y: 409, distance: 20.7
click at [28, 390] on input "Büros (nicht spez.)" at bounding box center [30, 390] width 9 height 15
checkbox input "false"
type input "2020"
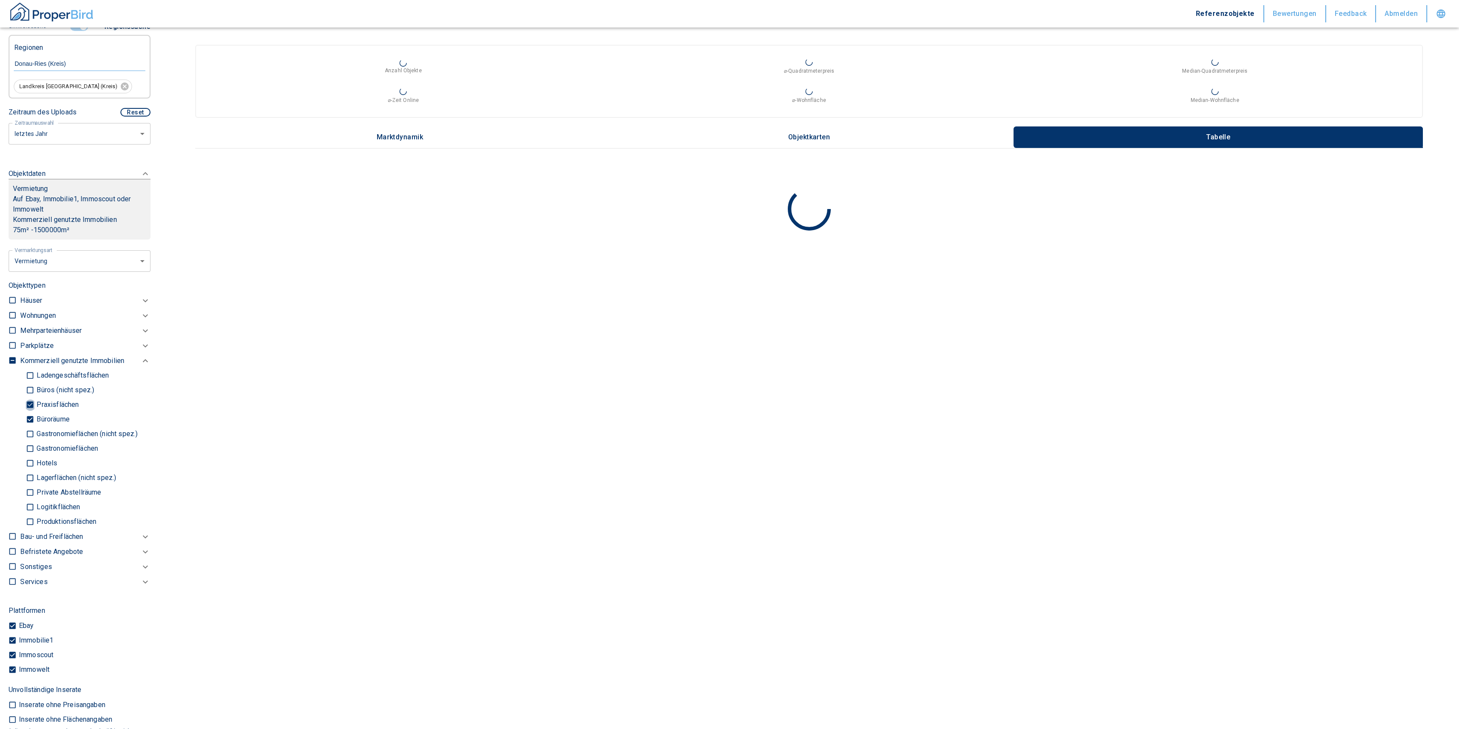
click at [30, 403] on input "Praxisflächen" at bounding box center [30, 404] width 9 height 15
checkbox input "false"
type input "2020"
click at [27, 418] on input "Büroräume" at bounding box center [30, 419] width 9 height 15
checkbox input "false"
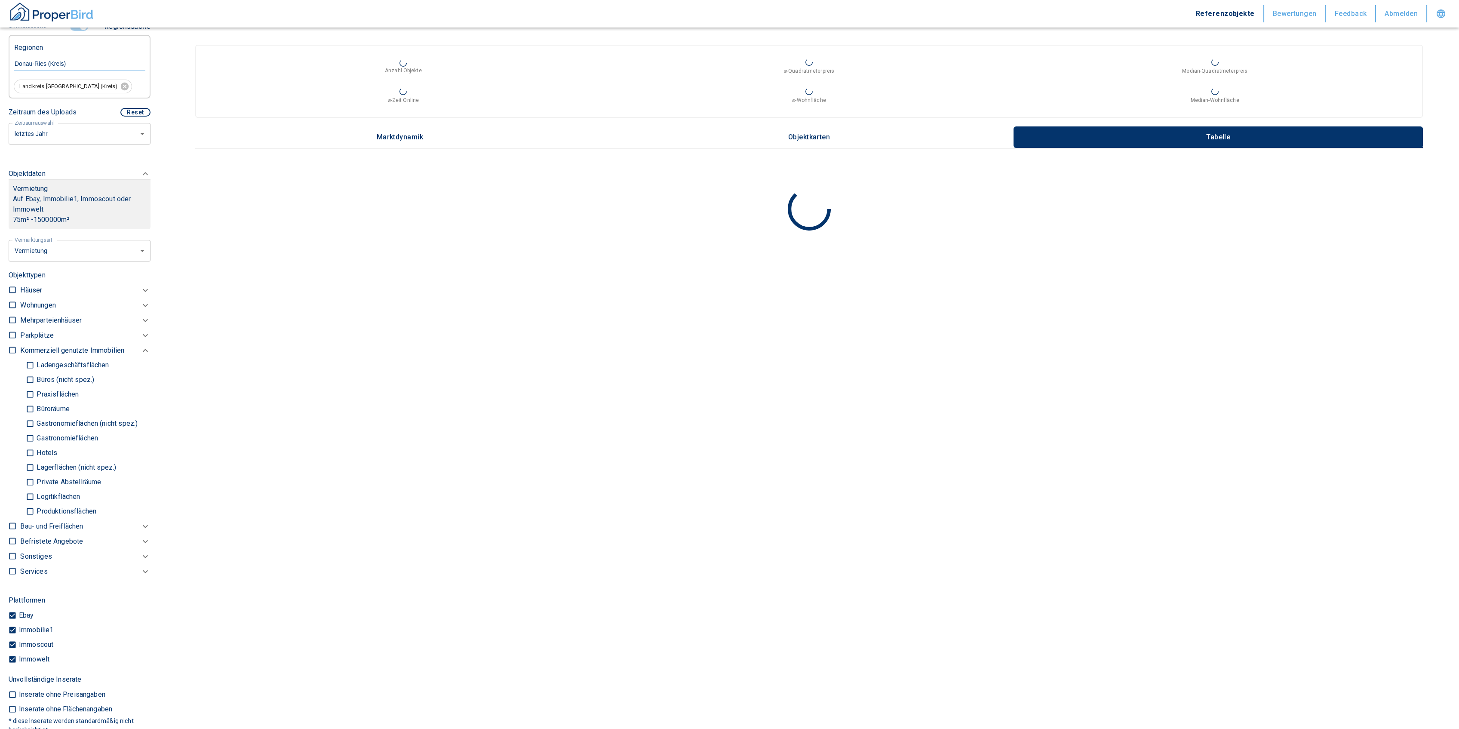
scroll to position [688, 0]
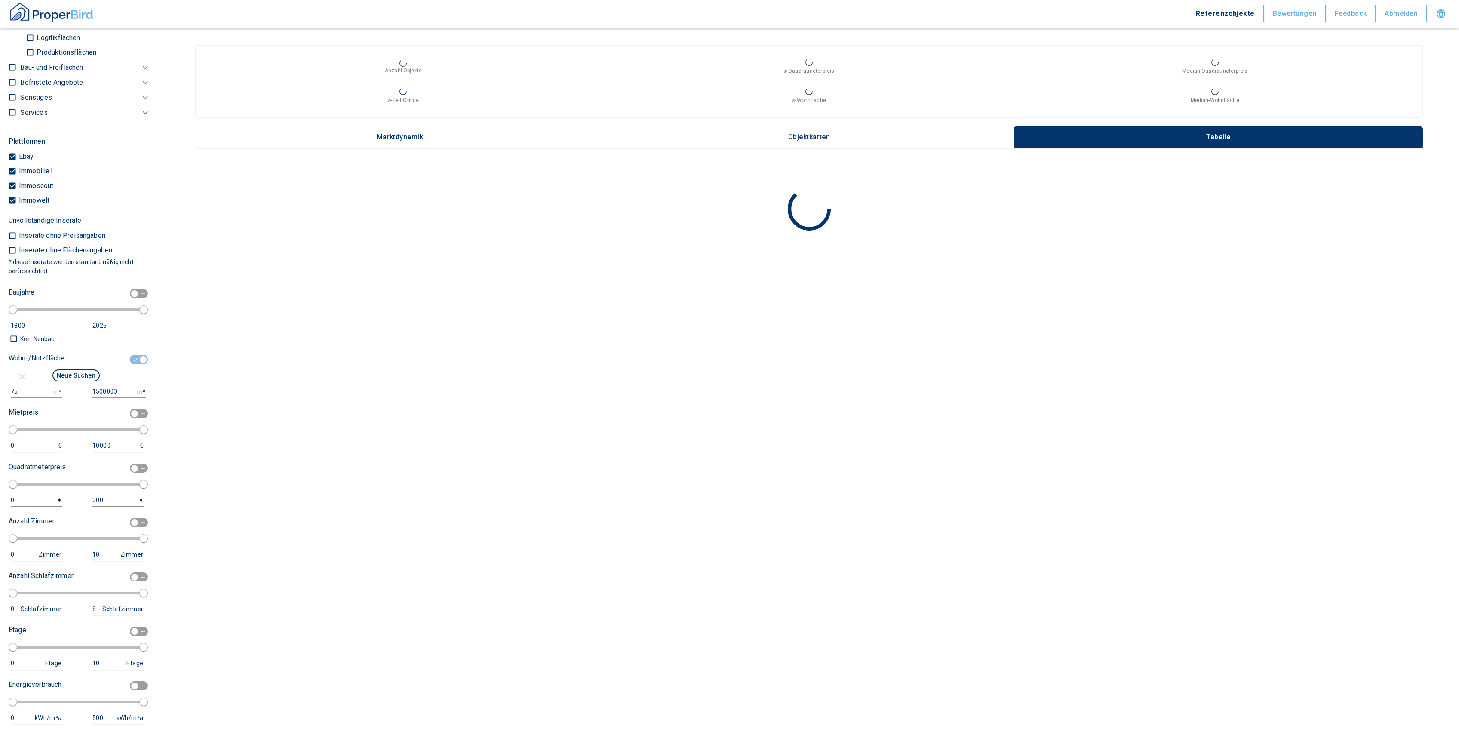
type input "2020"
drag, startPoint x: 23, startPoint y: 391, endPoint x: -12, endPoint y: 387, distance: 35.9
click at [0, 387] on html "Referenzobjekte Bewertungen Feedback Abmelden Filtervorlagen Neue Filtereinstel…" at bounding box center [729, 364] width 1459 height 729
type input "100"
drag, startPoint x: 71, startPoint y: 371, endPoint x: 68, endPoint y: 315, distance: 56.8
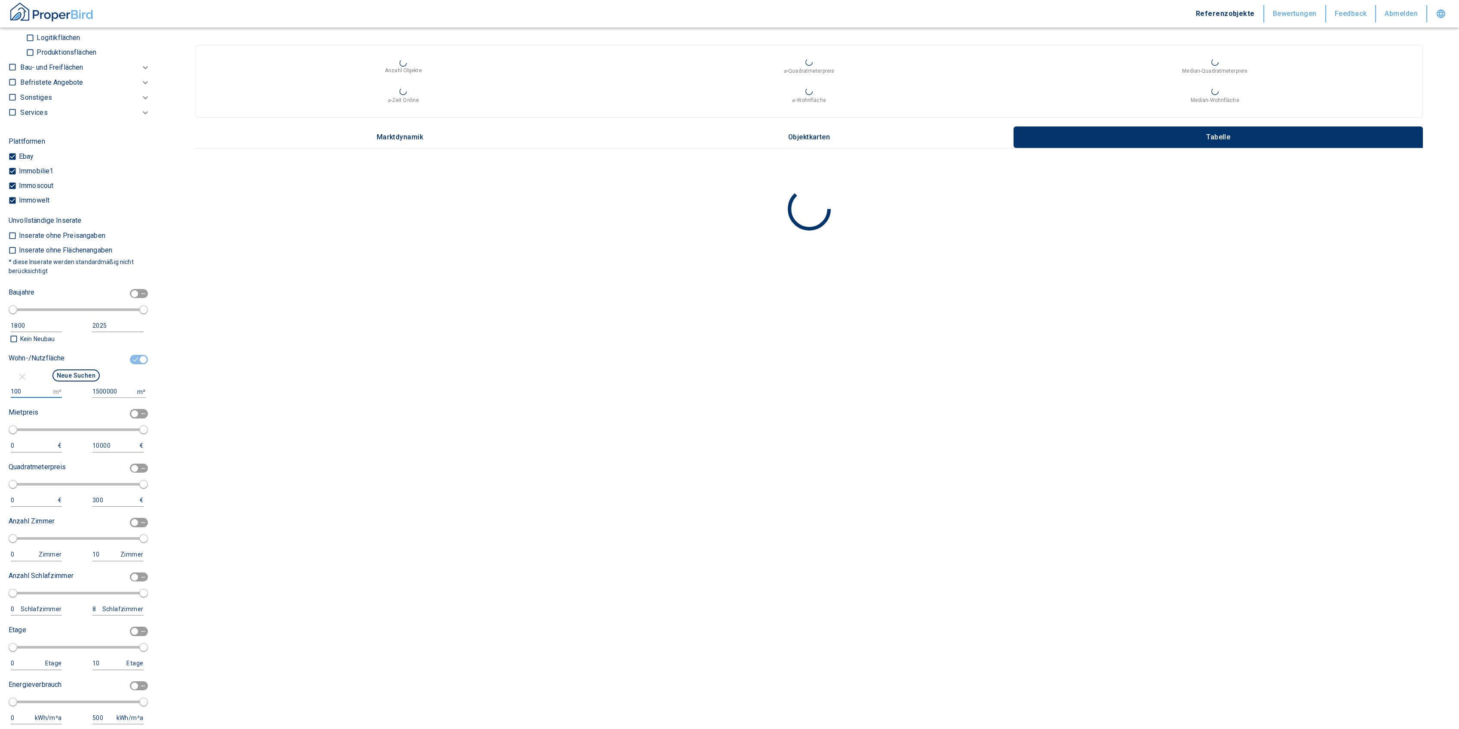
click at [71, 371] on button "Neue Suchen" at bounding box center [75, 375] width 47 height 12
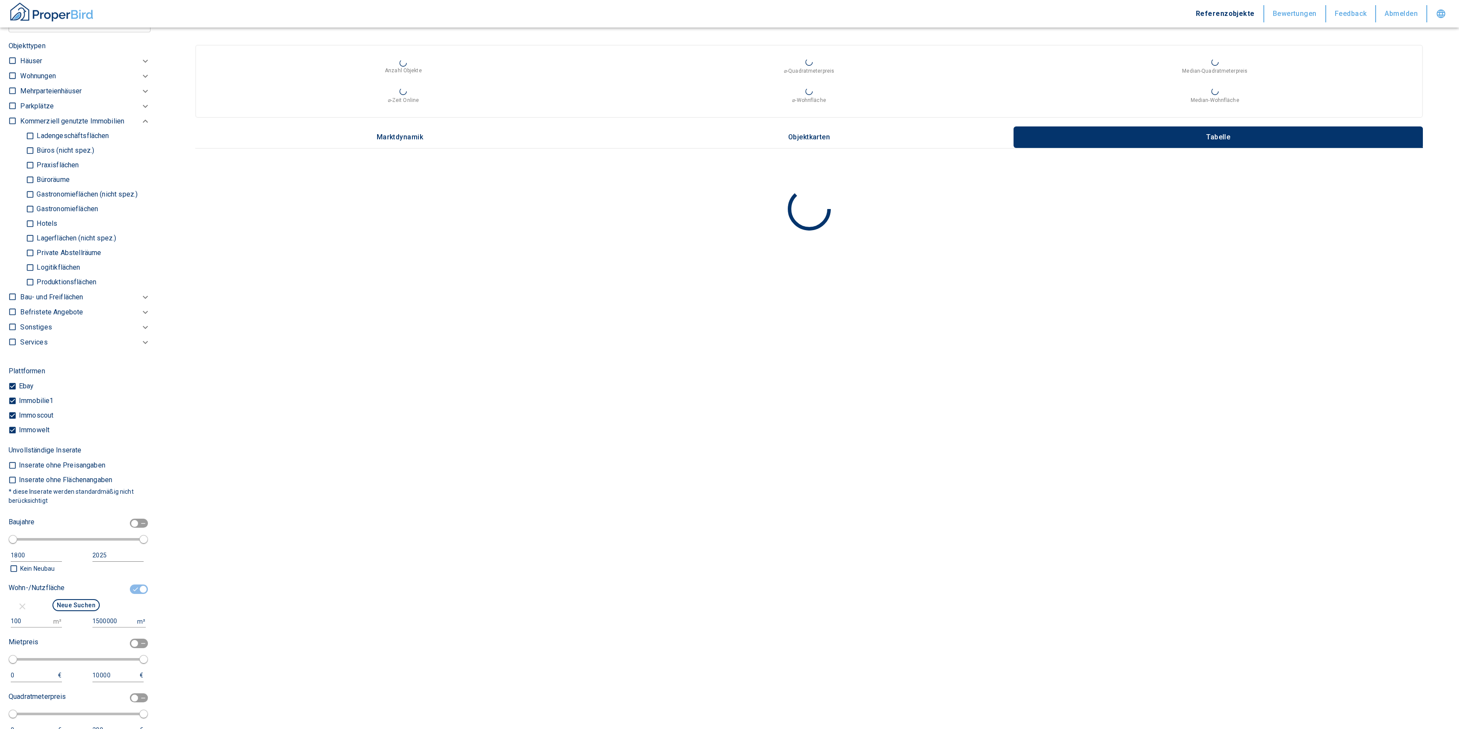
type input "2020"
click at [68, 279] on p "Produktionsflächen" at bounding box center [65, 282] width 62 height 7
click at [34, 279] on input "Produktionsflächen" at bounding box center [30, 282] width 9 height 15
checkbox input "true"
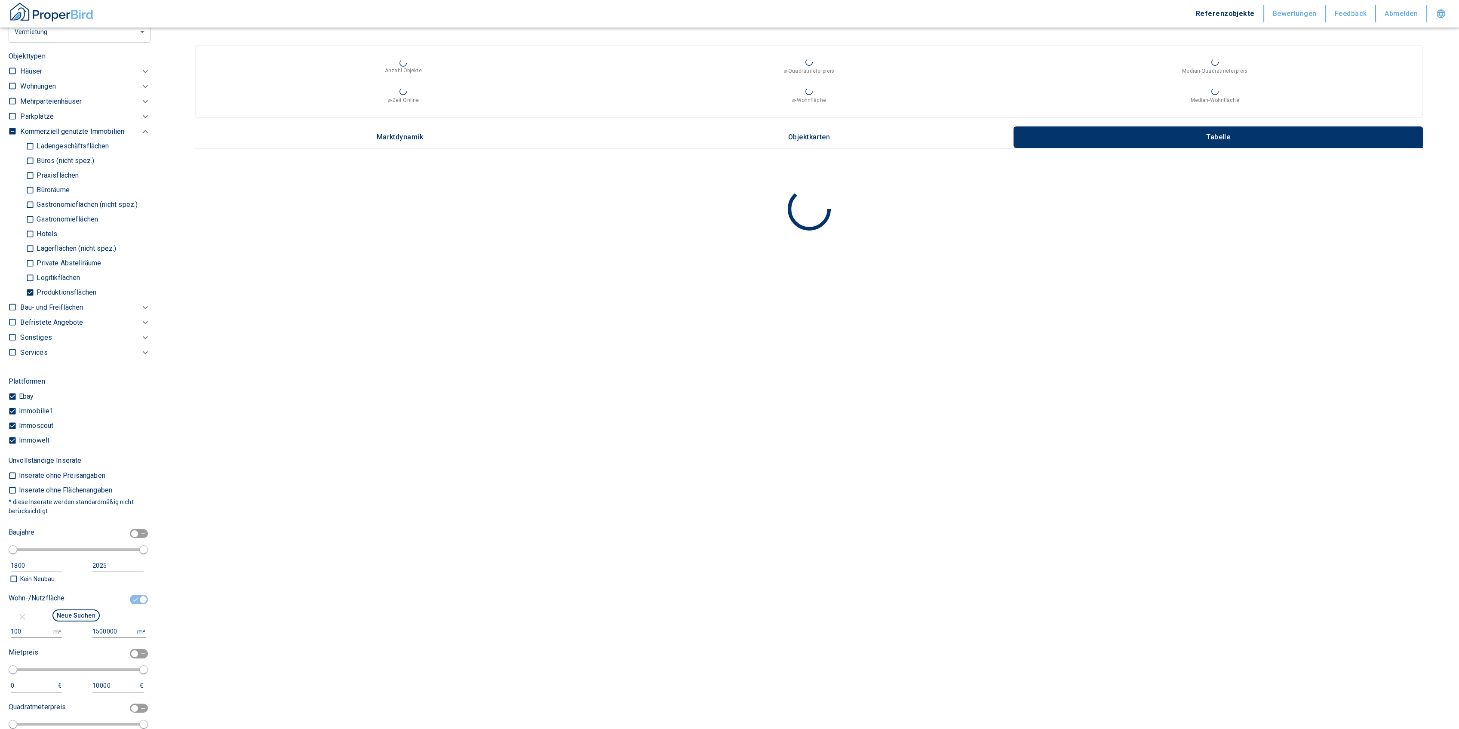
type input "2020"
click at [58, 274] on p "Logitikflächen" at bounding box center [57, 277] width 46 height 7
click at [34, 273] on input "Logitikflächen" at bounding box center [30, 277] width 9 height 15
checkbox input "true"
type input "2020"
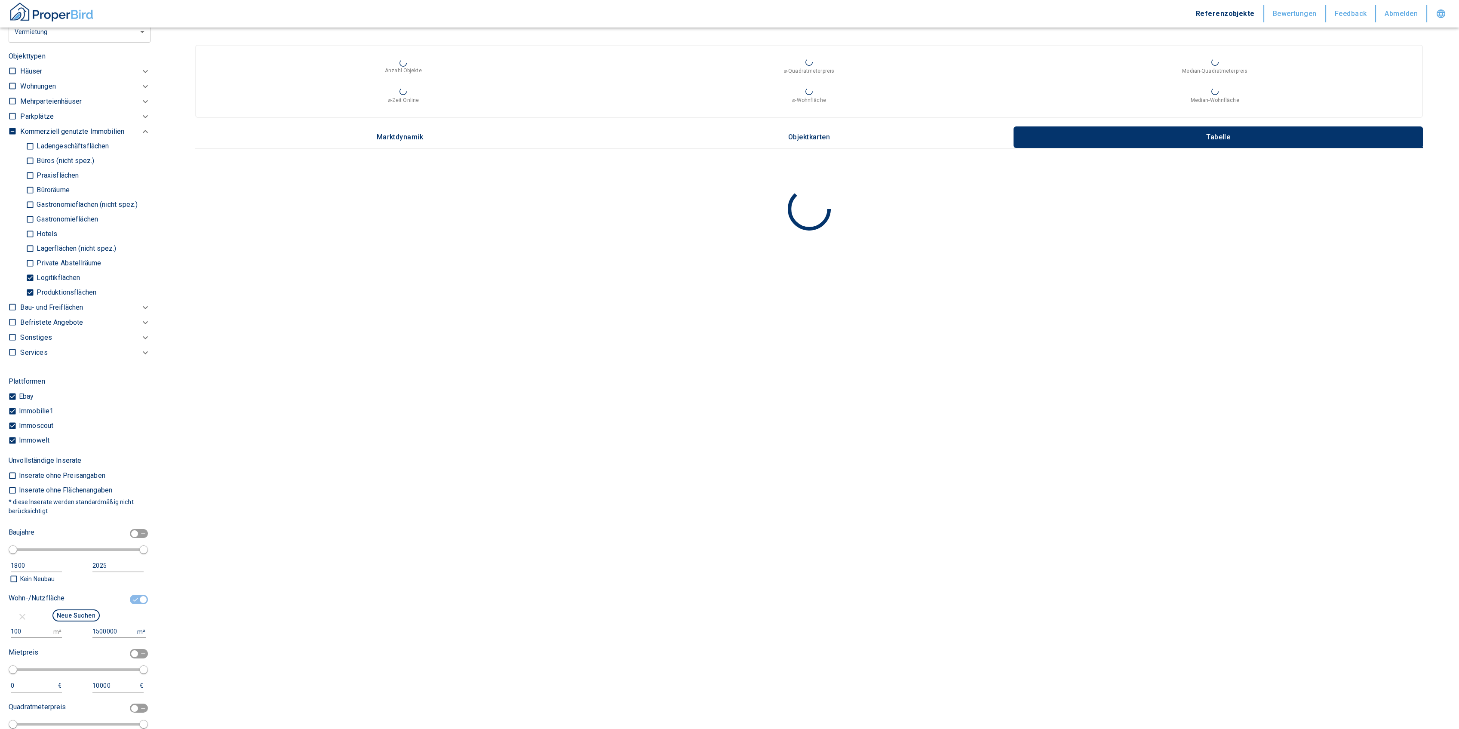
click at [58, 245] on p "Lagerflächen (nicht spez.)" at bounding box center [75, 248] width 82 height 7
click at [34, 245] on input "Lagerflächen (nicht spez.)" at bounding box center [30, 248] width 9 height 15
checkbox input "true"
type input "2020"
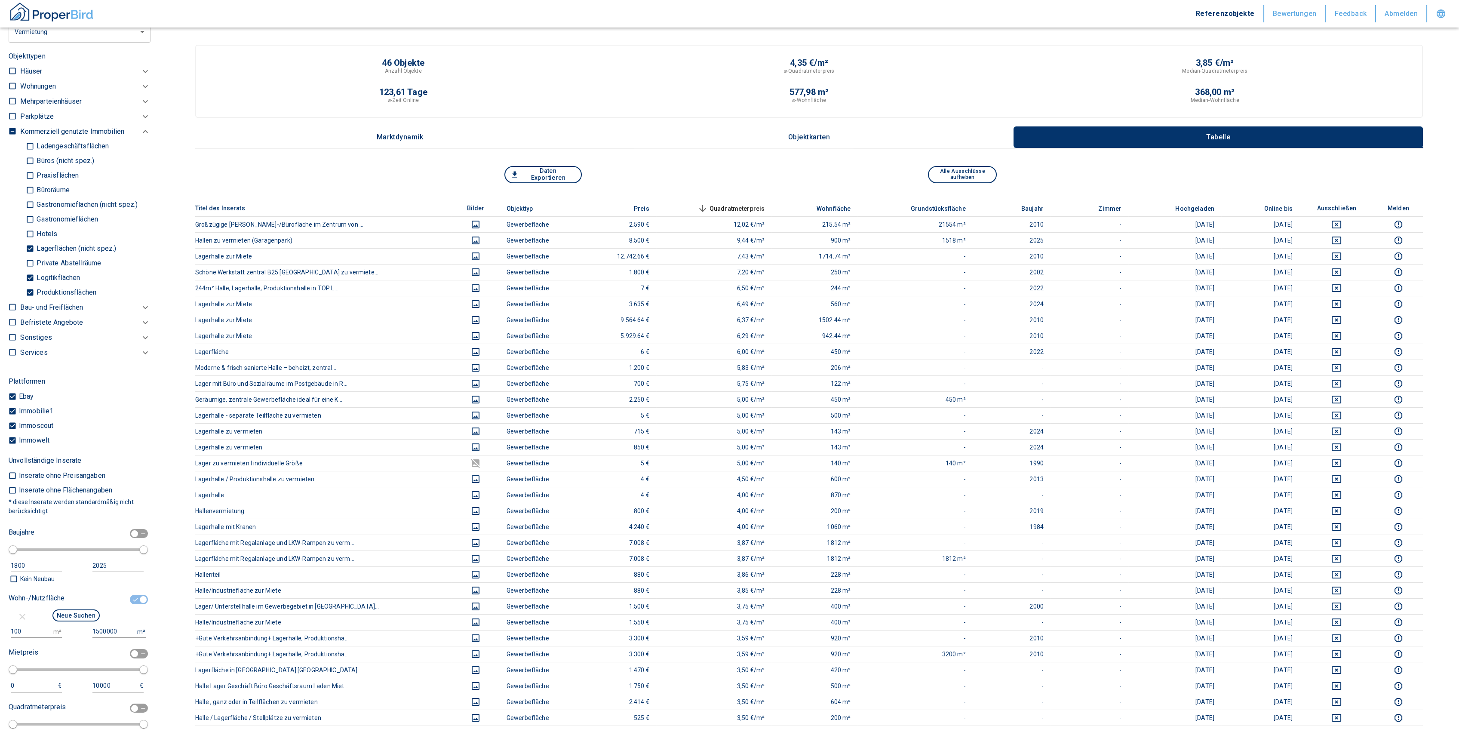
click at [560, 168] on button "Daten Exportieren" at bounding box center [542, 174] width 77 height 17
